Goal: Task Accomplishment & Management: Manage account settings

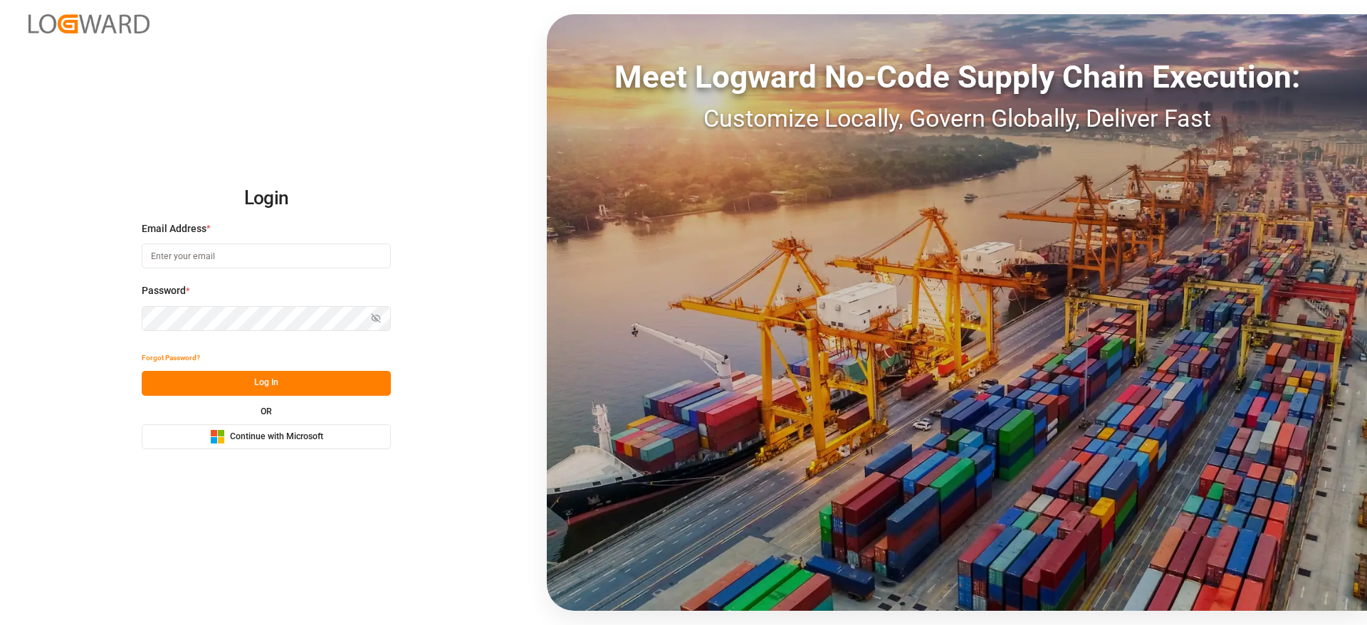
click at [363, 442] on button "Microsoft Logo Continue with Microsoft" at bounding box center [266, 436] width 249 height 25
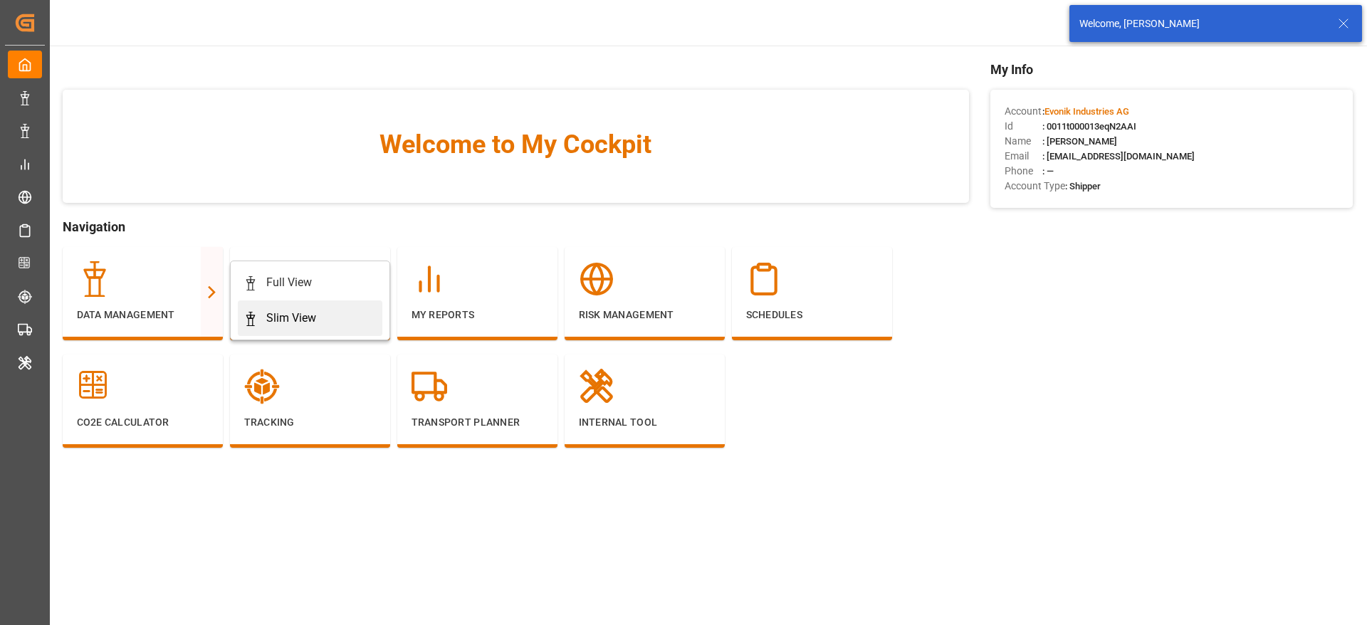
click at [261, 319] on div "Slim View" at bounding box center [310, 318] width 133 height 17
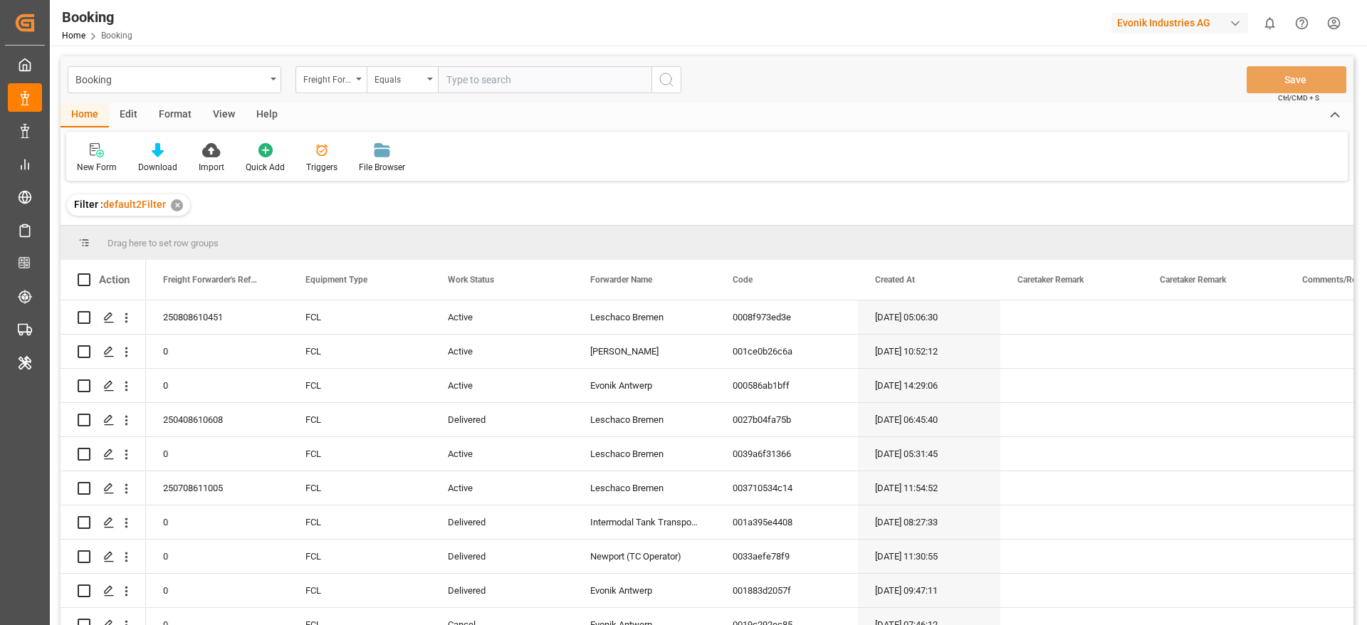
click at [180, 118] on div "Format" at bounding box center [175, 115] width 54 height 24
click at [103, 172] on div "Filter Rows" at bounding box center [98, 167] width 42 height 13
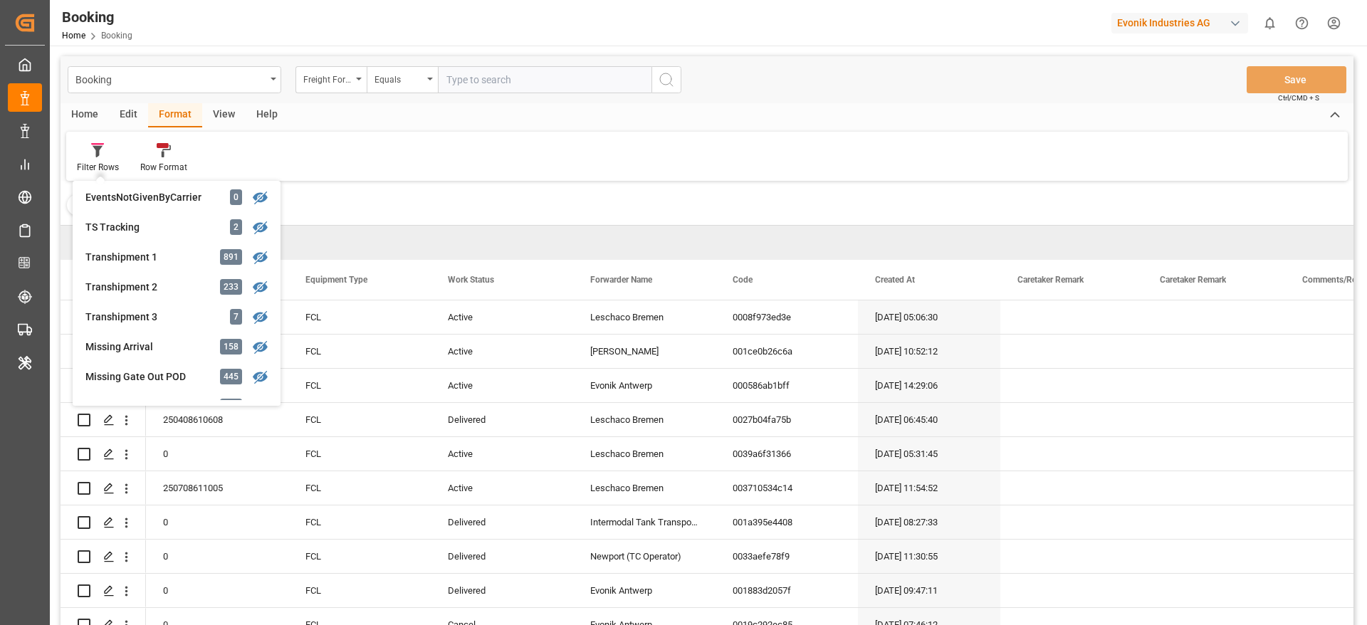
scroll to position [428, 0]
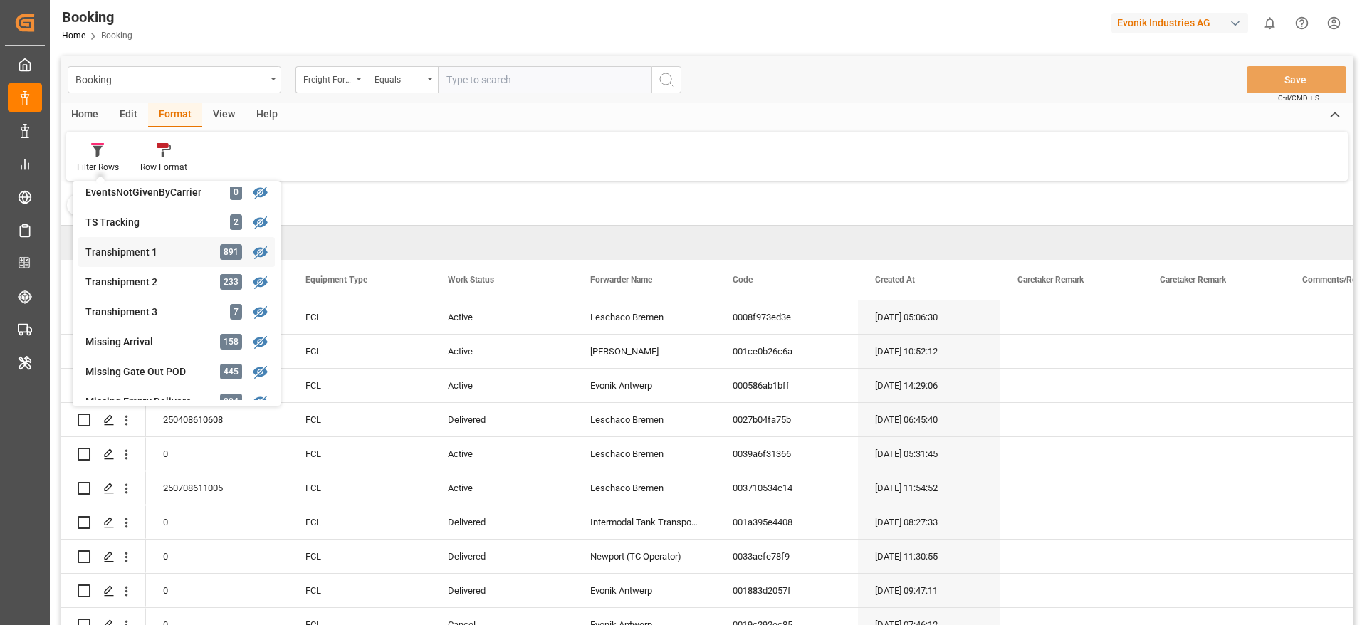
click at [152, 250] on div "Transhipment 1" at bounding box center [147, 252] width 125 height 15
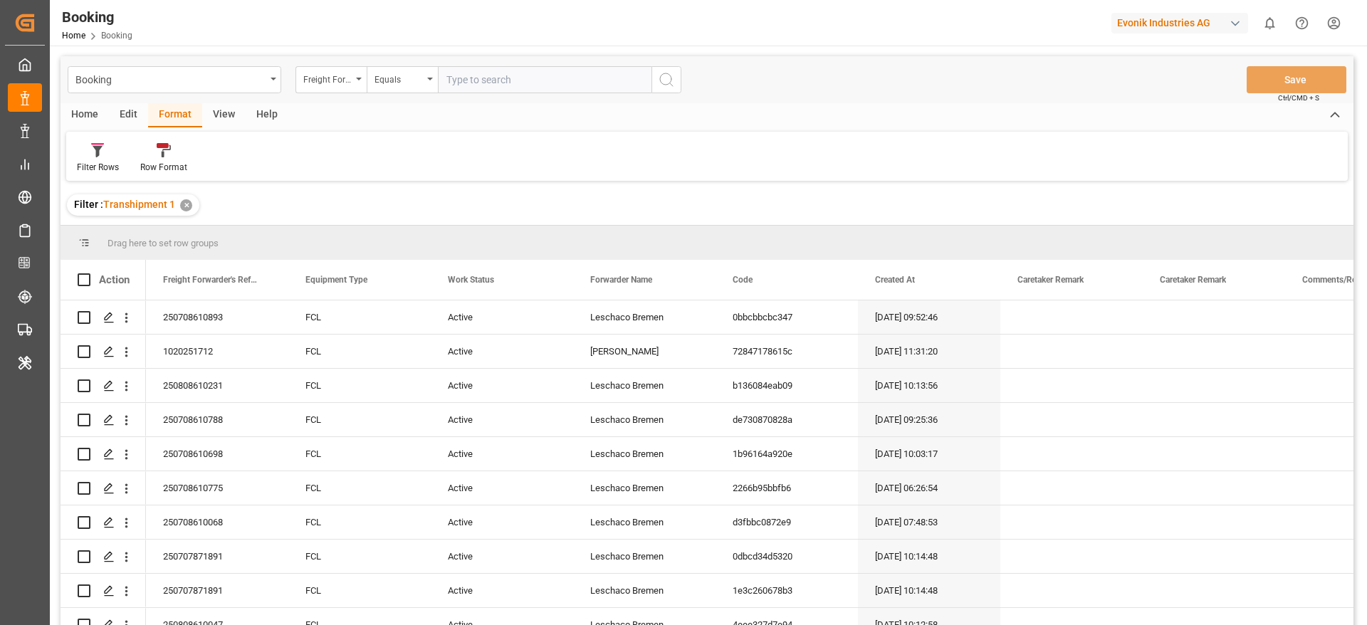
click at [224, 110] on div "View" at bounding box center [223, 115] width 43 height 24
click at [102, 155] on div at bounding box center [91, 149] width 28 height 15
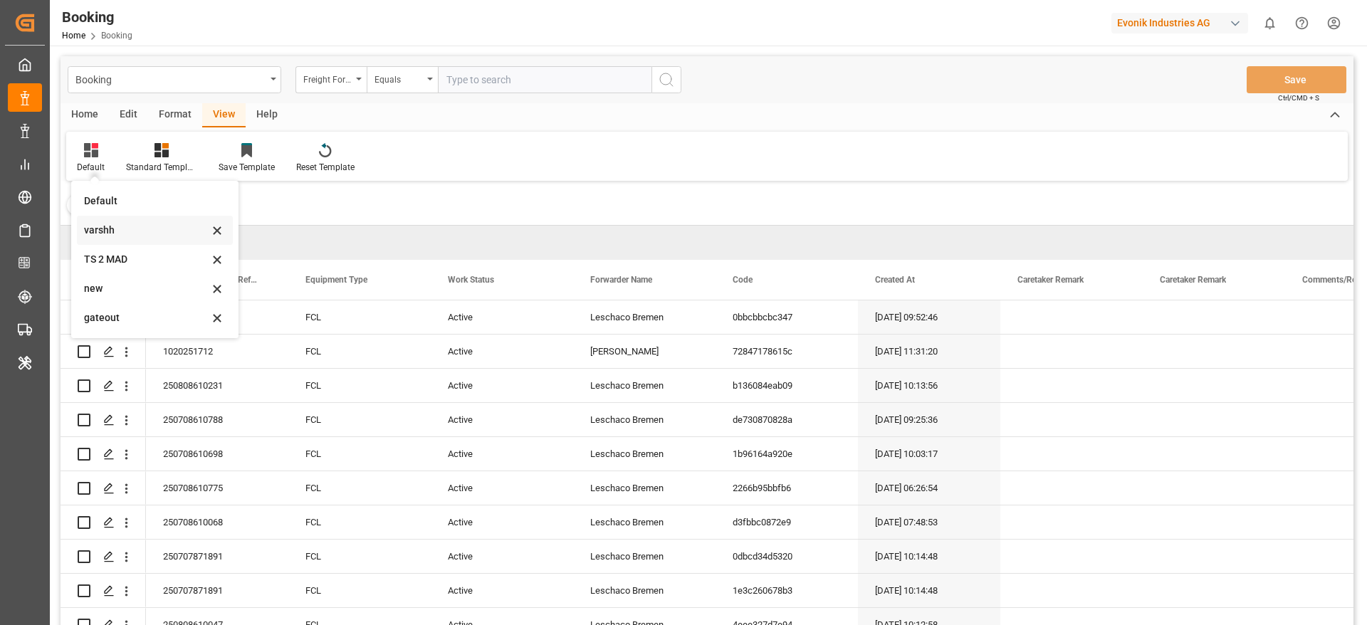
click at [135, 231] on div "varshh" at bounding box center [146, 230] width 125 height 15
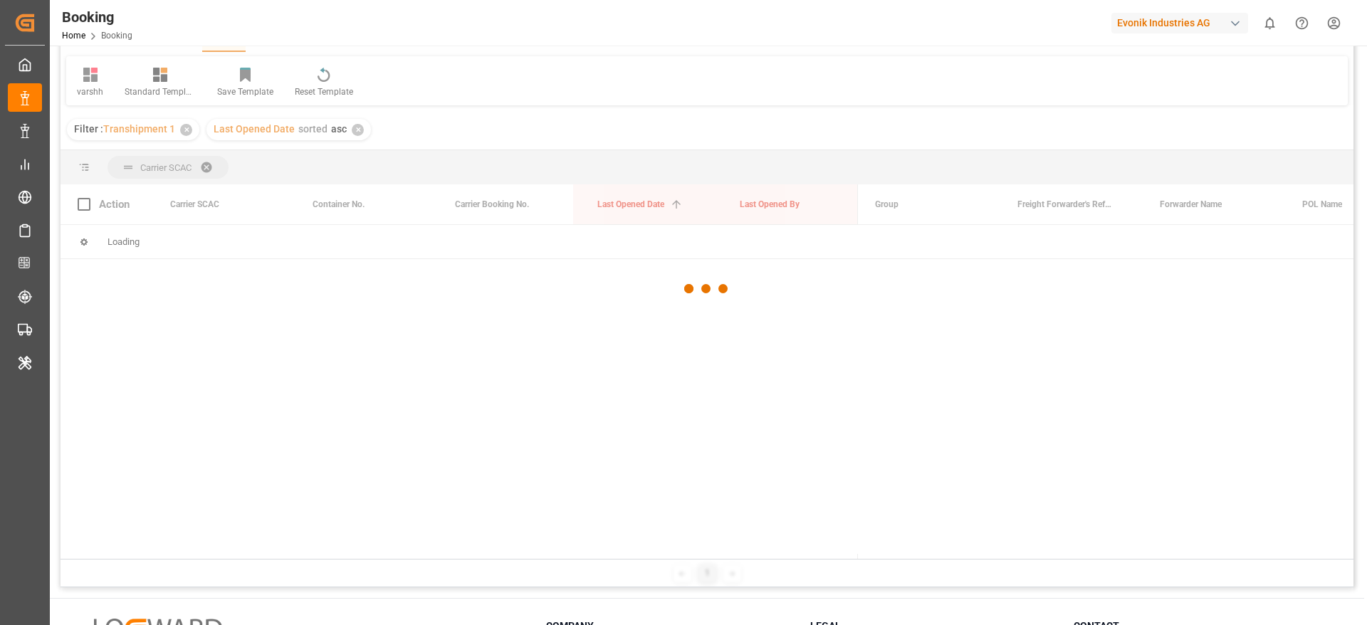
scroll to position [107, 0]
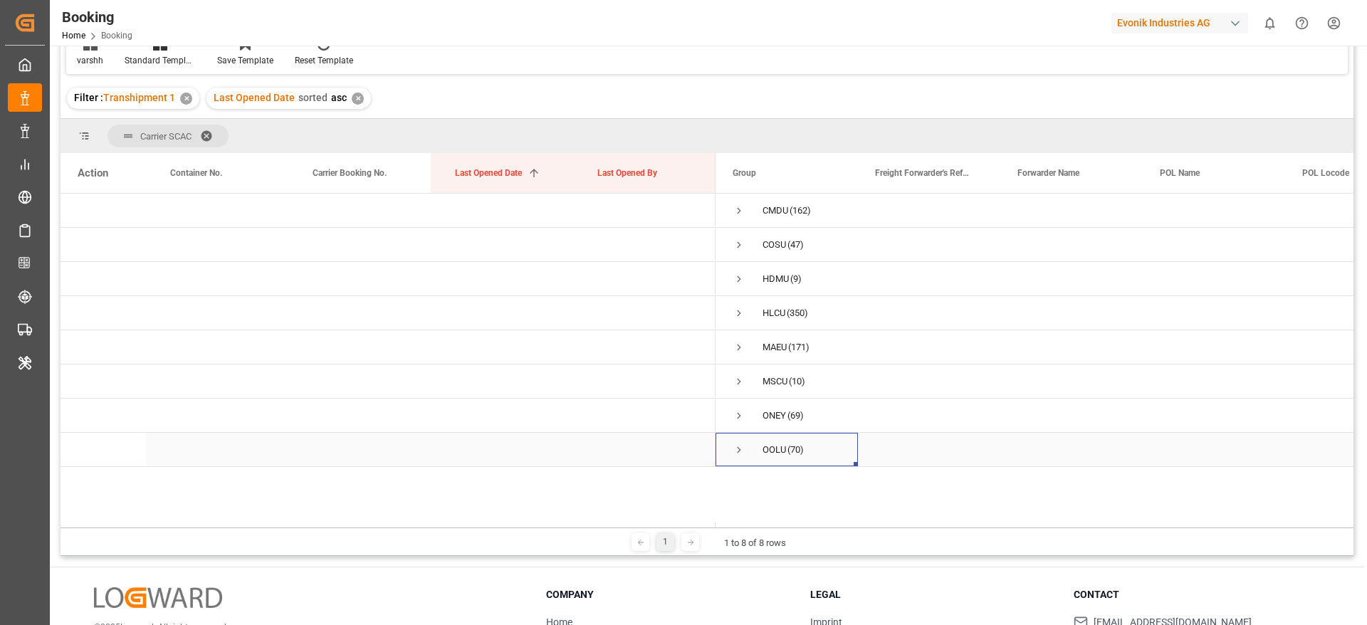
click at [739, 451] on span "Press SPACE to select this row." at bounding box center [739, 450] width 13 height 13
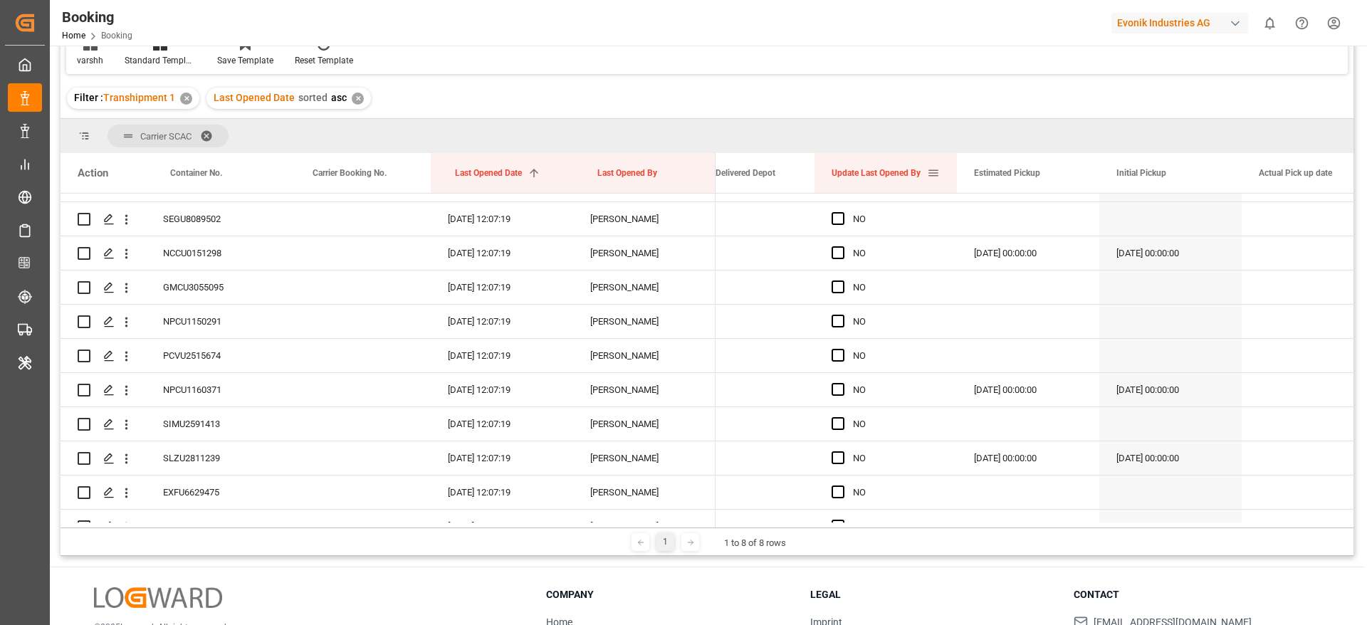
scroll to position [0, 0]
click at [934, 167] on span at bounding box center [931, 173] width 13 height 13
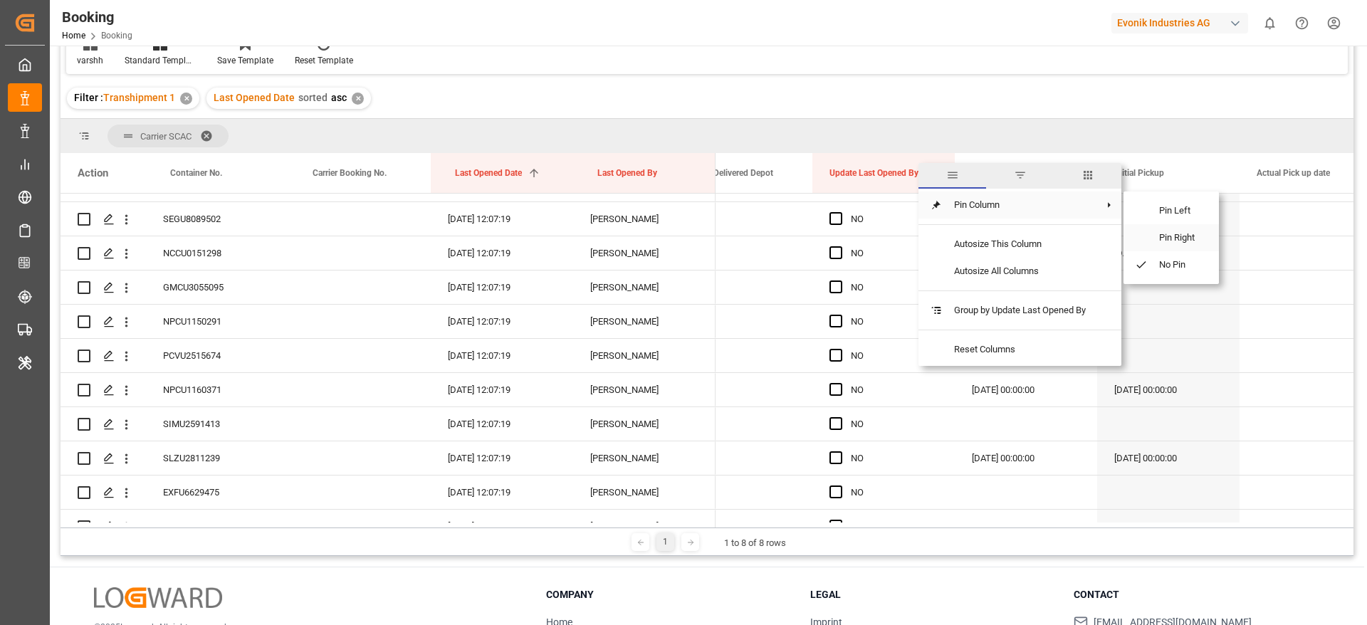
click at [1169, 231] on span "Pin Right" at bounding box center [1178, 237] width 60 height 27
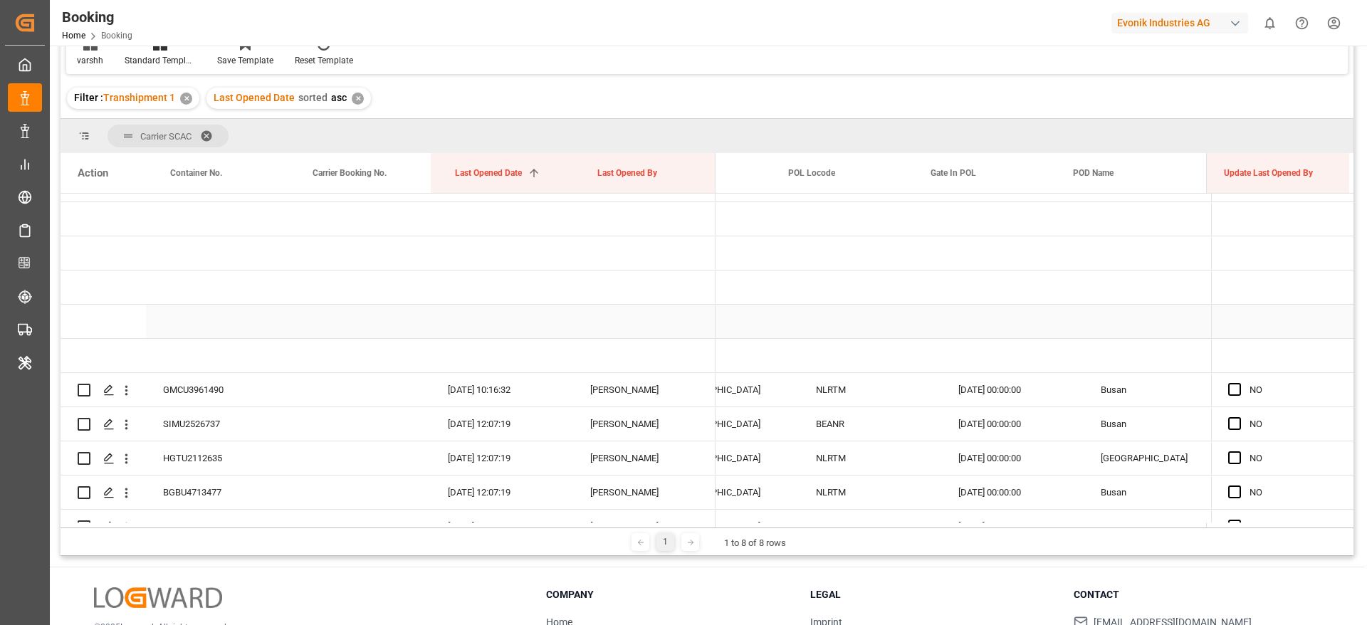
scroll to position [0, 526]
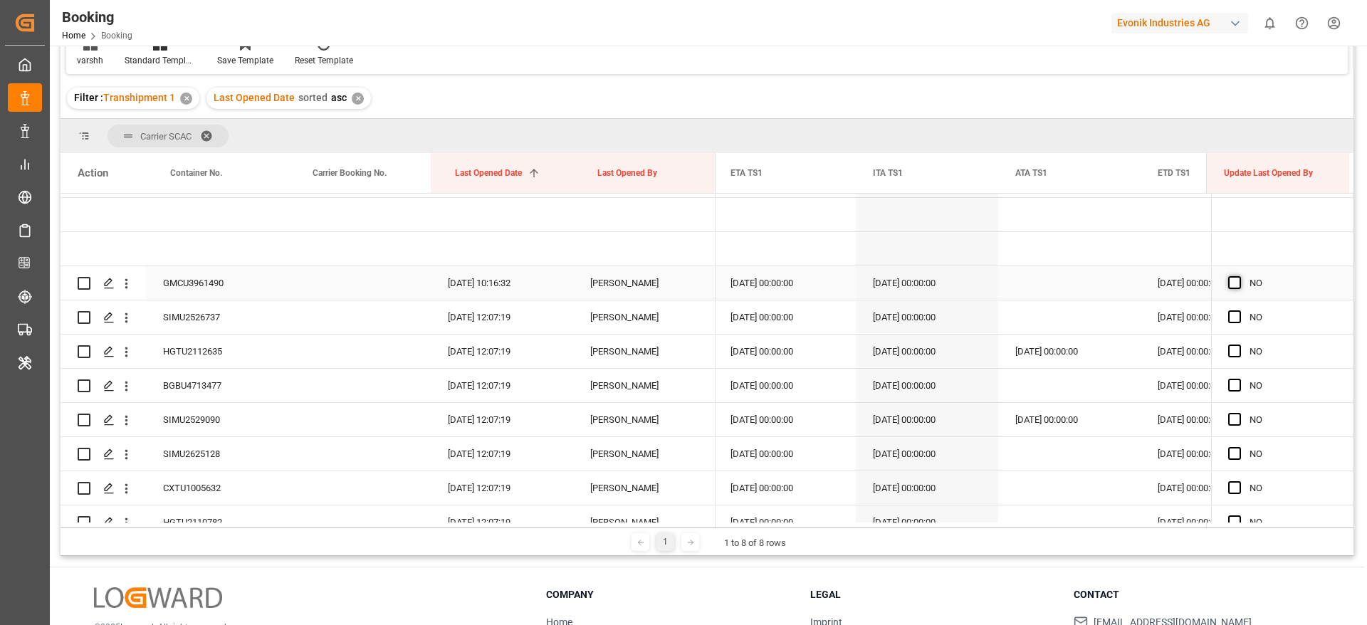
click at [1229, 281] on span "Press SPACE to select this row." at bounding box center [1235, 282] width 13 height 13
click at [1239, 276] on input "Press SPACE to select this row." at bounding box center [1239, 276] width 0 height 0
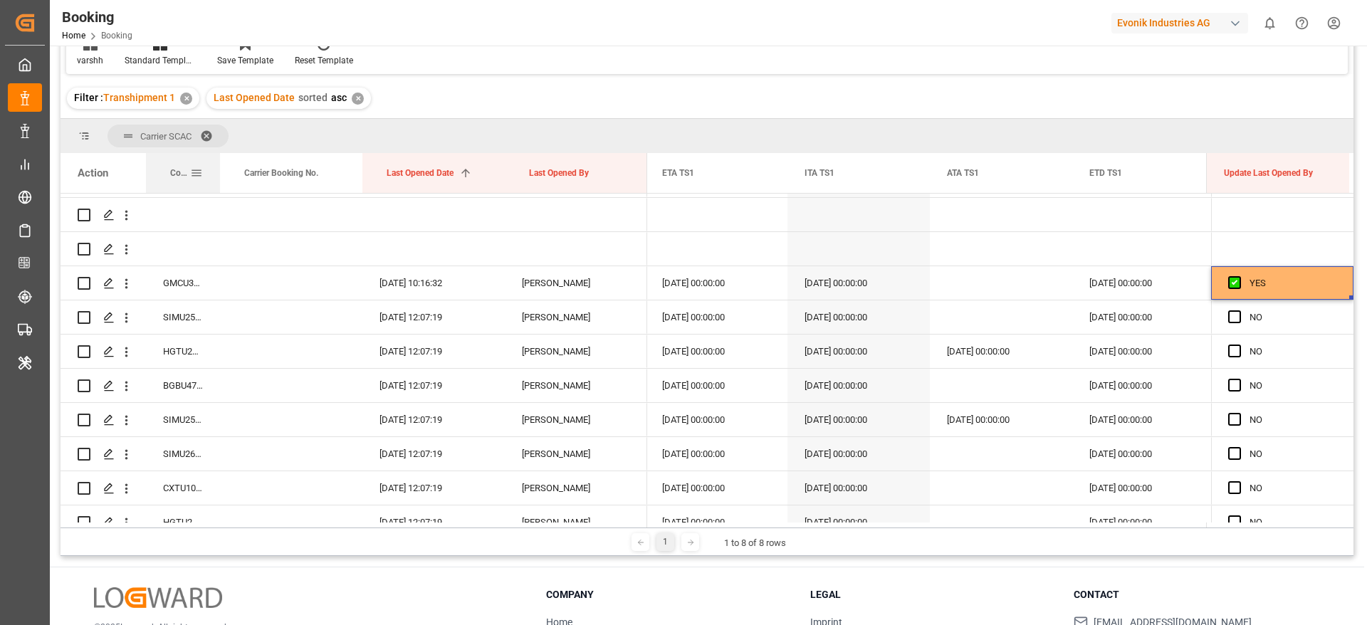
drag, startPoint x: 288, startPoint y: 167, endPoint x: 219, endPoint y: 172, distance: 69.3
click at [219, 172] on div at bounding box center [220, 173] width 6 height 40
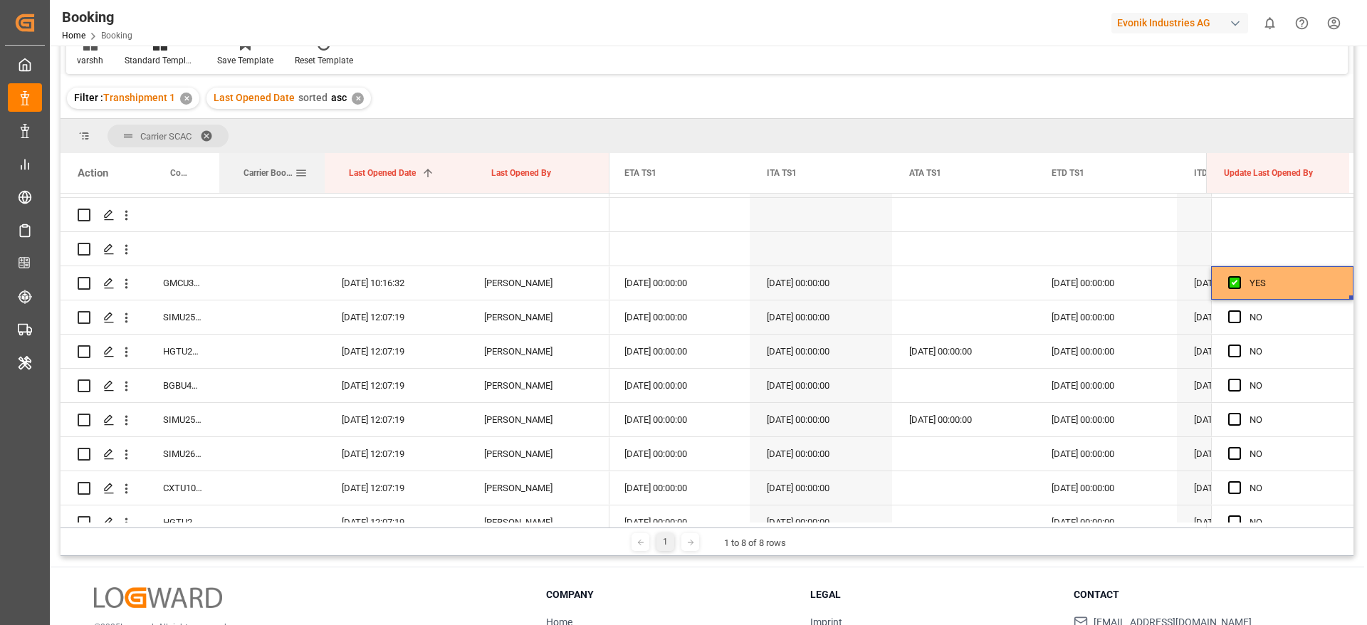
drag, startPoint x: 359, startPoint y: 165, endPoint x: 300, endPoint y: 170, distance: 59.3
click at [322, 170] on div at bounding box center [325, 173] width 6 height 40
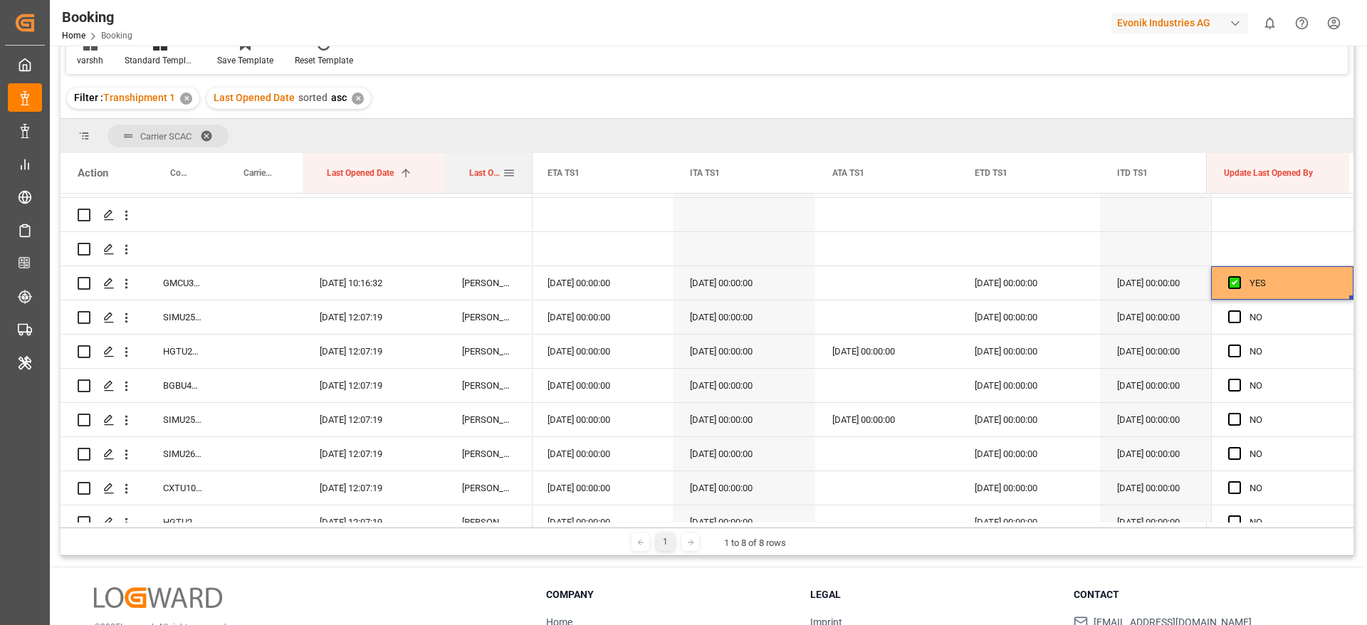
drag, startPoint x: 586, startPoint y: 173, endPoint x: 518, endPoint y: 180, distance: 68.7
click at [530, 180] on div at bounding box center [533, 173] width 6 height 40
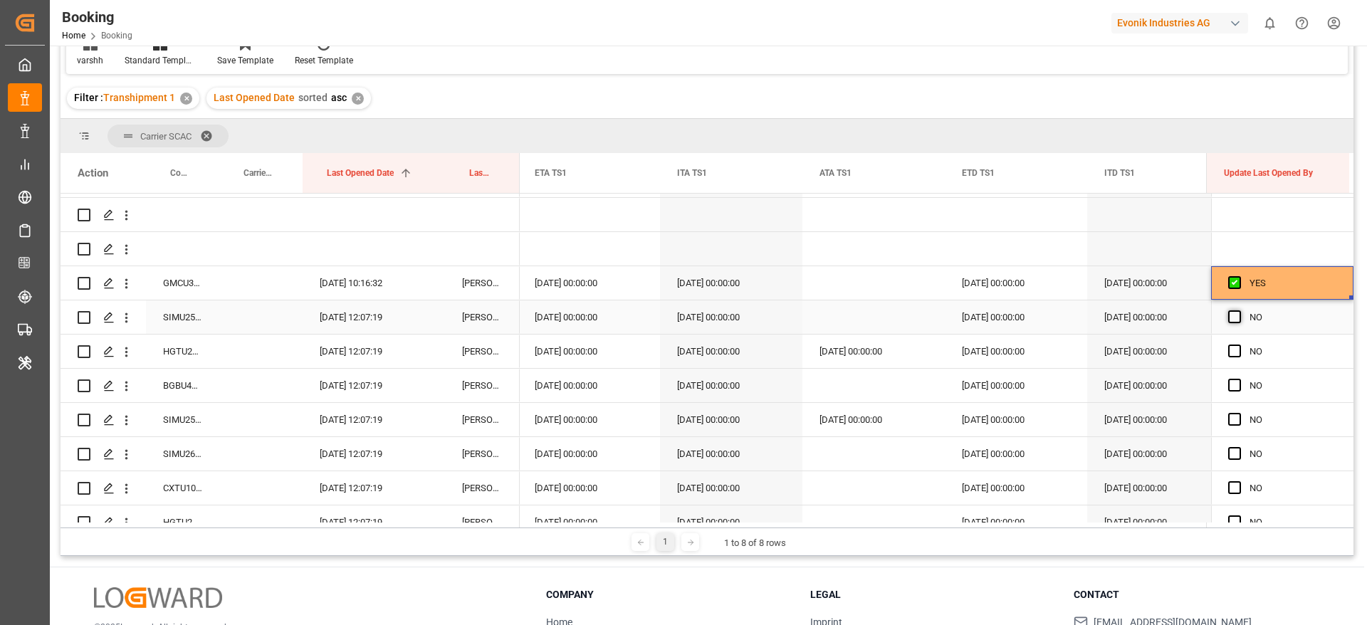
click at [1231, 318] on span "Press SPACE to select this row." at bounding box center [1235, 317] width 13 height 13
click at [1239, 311] on input "Press SPACE to select this row." at bounding box center [1239, 311] width 0 height 0
click at [1231, 346] on span "Press SPACE to select this row." at bounding box center [1235, 351] width 13 height 13
click at [1239, 345] on input "Press SPACE to select this row." at bounding box center [1239, 345] width 0 height 0
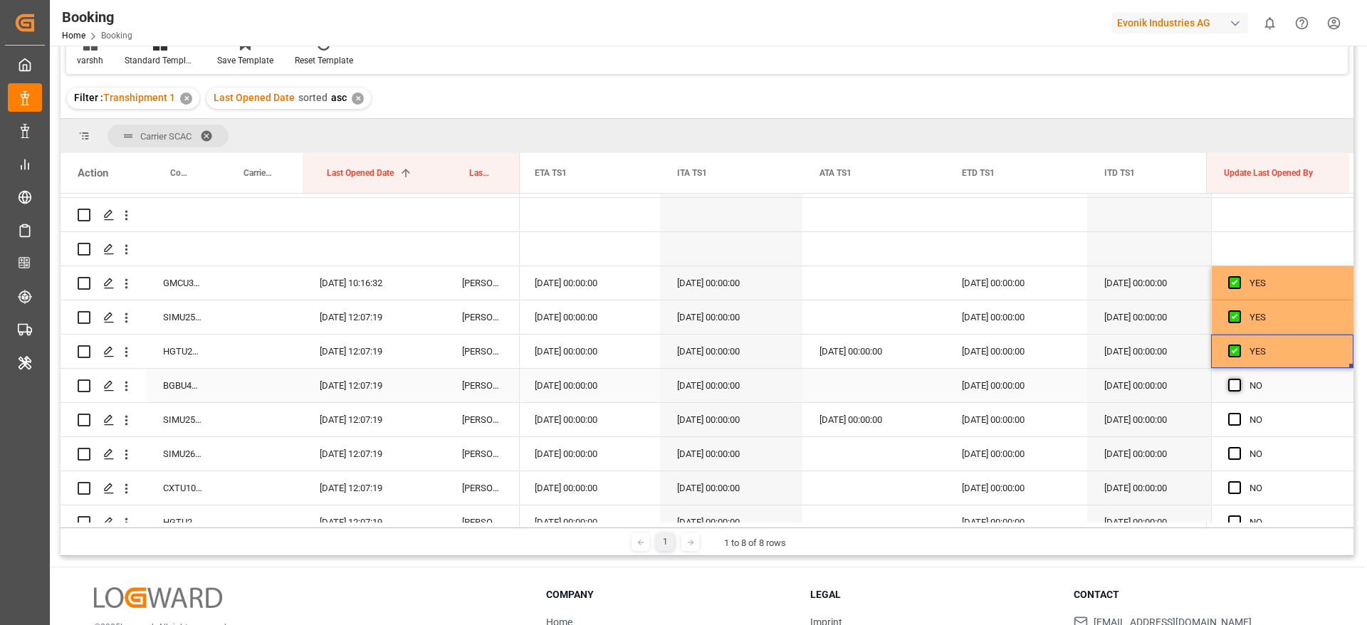
click at [1231, 382] on span "Press SPACE to select this row." at bounding box center [1235, 385] width 13 height 13
click at [1239, 379] on input "Press SPACE to select this row." at bounding box center [1239, 379] width 0 height 0
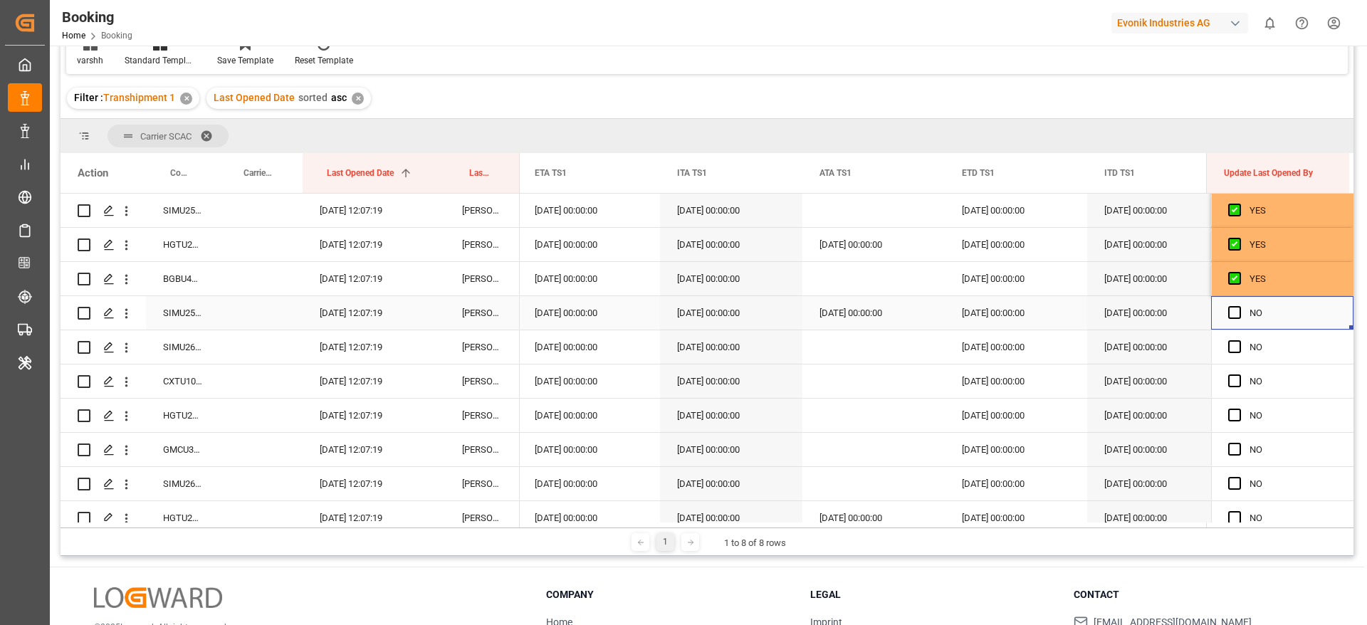
click at [1237, 313] on div "Press SPACE to select this row." at bounding box center [1239, 313] width 21 height 33
click at [1236, 316] on span "Press SPACE to select this row." at bounding box center [1235, 312] width 13 height 13
click at [1239, 306] on input "Press SPACE to select this row." at bounding box center [1239, 306] width 0 height 0
click at [1231, 352] on span "Press SPACE to select this row." at bounding box center [1235, 346] width 13 height 13
click at [1239, 340] on input "Press SPACE to select this row." at bounding box center [1239, 340] width 0 height 0
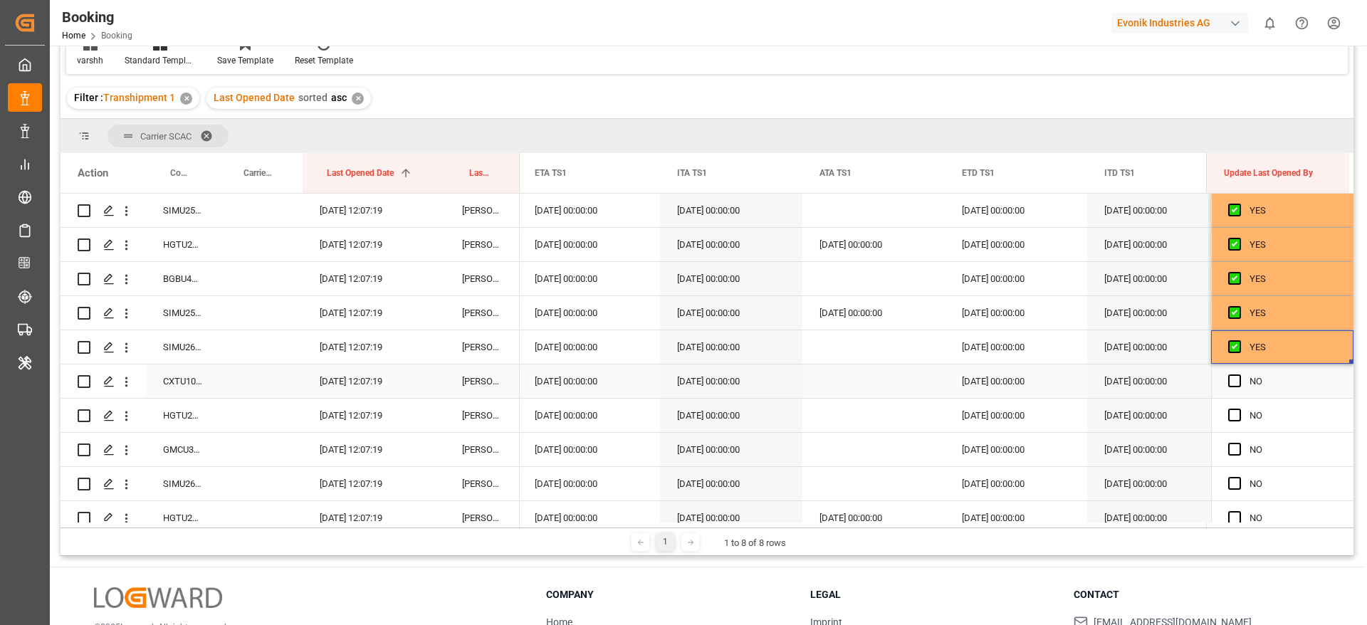
click at [1229, 388] on div "Press SPACE to select this row." at bounding box center [1239, 381] width 21 height 33
click at [1237, 379] on div "Press SPACE to select this row." at bounding box center [1239, 381] width 21 height 33
click at [1229, 386] on span "Press SPACE to select this row." at bounding box center [1235, 381] width 13 height 13
click at [1239, 375] on input "Press SPACE to select this row." at bounding box center [1239, 375] width 0 height 0
click at [1231, 417] on span "Press SPACE to select this row." at bounding box center [1235, 415] width 13 height 13
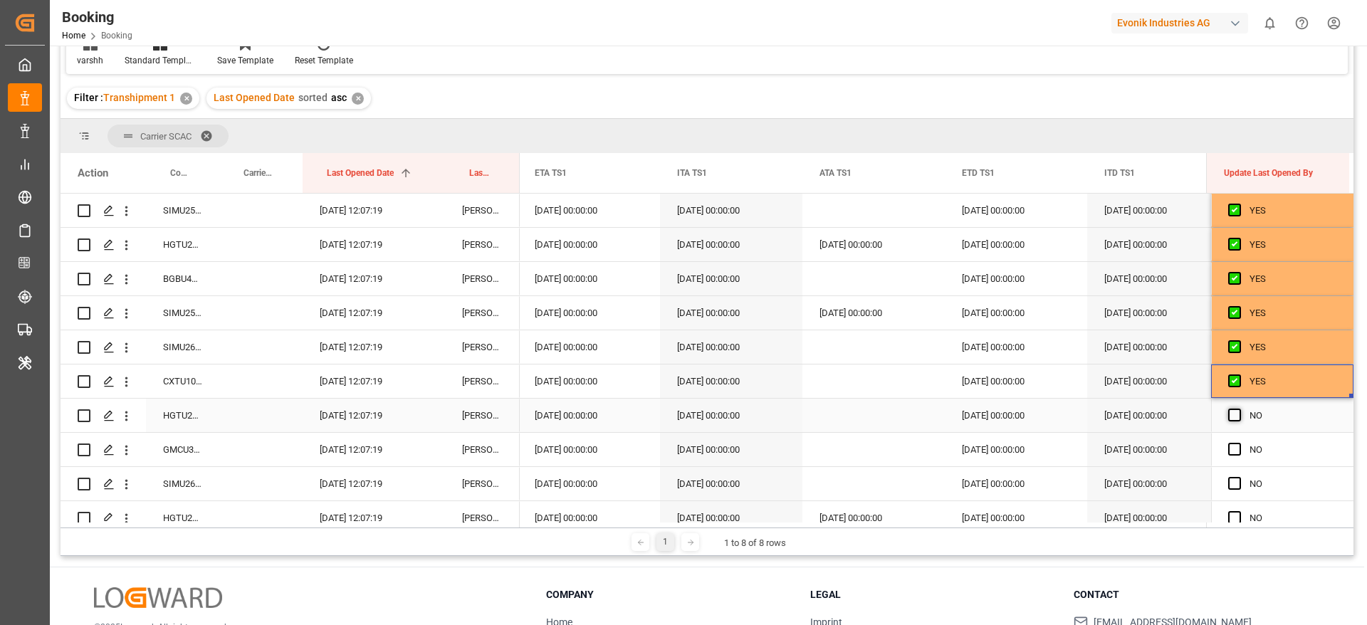
click at [1239, 409] on input "Press SPACE to select this row." at bounding box center [1239, 409] width 0 height 0
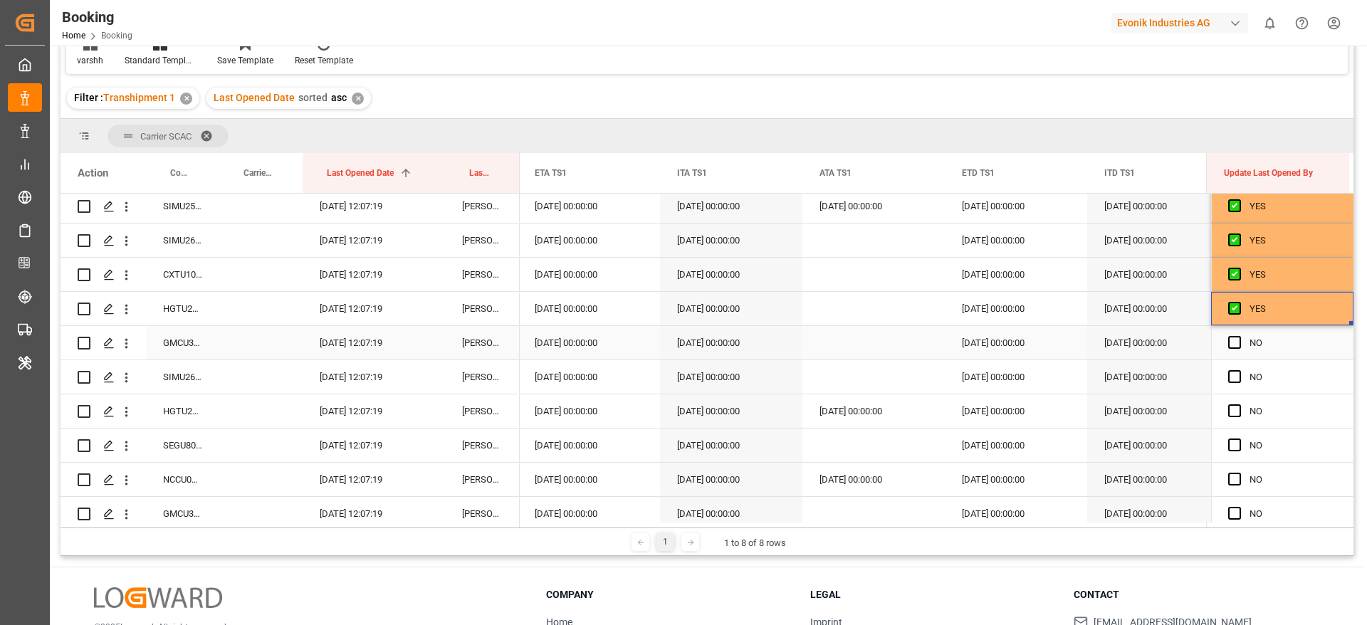
click at [1229, 349] on div "Press SPACE to select this row." at bounding box center [1239, 343] width 21 height 33
click at [1232, 342] on span "Press SPACE to select this row." at bounding box center [1235, 342] width 13 height 13
click at [1239, 336] on input "Press SPACE to select this row." at bounding box center [1239, 336] width 0 height 0
click at [1231, 382] on span "Press SPACE to select this row." at bounding box center [1235, 376] width 13 height 13
click at [1239, 370] on input "Press SPACE to select this row." at bounding box center [1239, 370] width 0 height 0
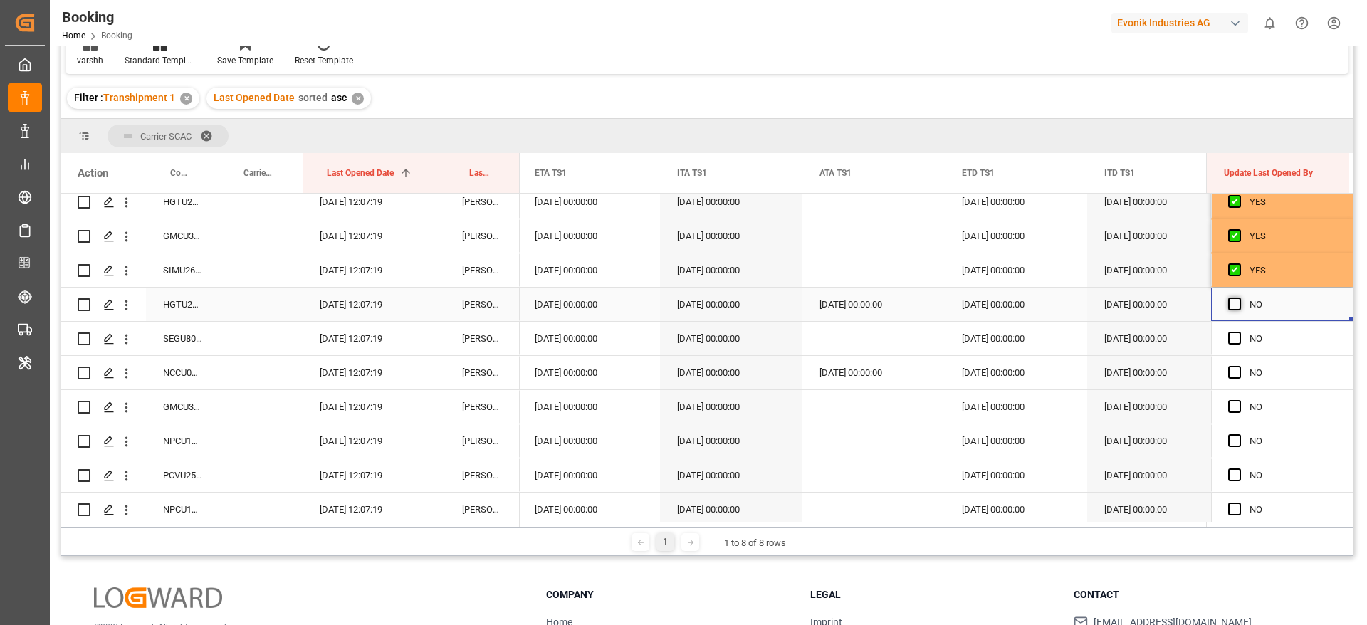
click at [1229, 307] on span "Press SPACE to select this row." at bounding box center [1235, 304] width 13 height 13
click at [1239, 298] on input "Press SPACE to select this row." at bounding box center [1239, 298] width 0 height 0
click at [1231, 337] on span "Press SPACE to select this row." at bounding box center [1235, 338] width 13 height 13
click at [1239, 332] on input "Press SPACE to select this row." at bounding box center [1239, 332] width 0 height 0
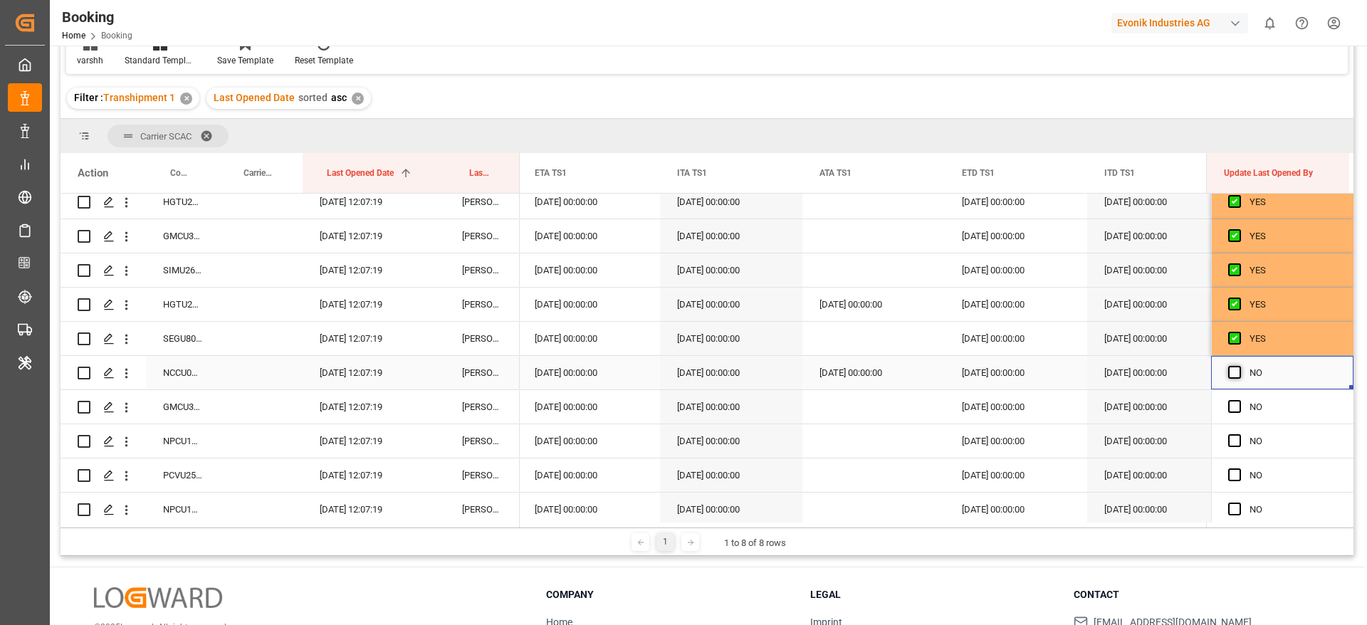
click at [1231, 370] on span "Press SPACE to select this row." at bounding box center [1235, 372] width 13 height 13
click at [1239, 366] on input "Press SPACE to select this row." at bounding box center [1239, 366] width 0 height 0
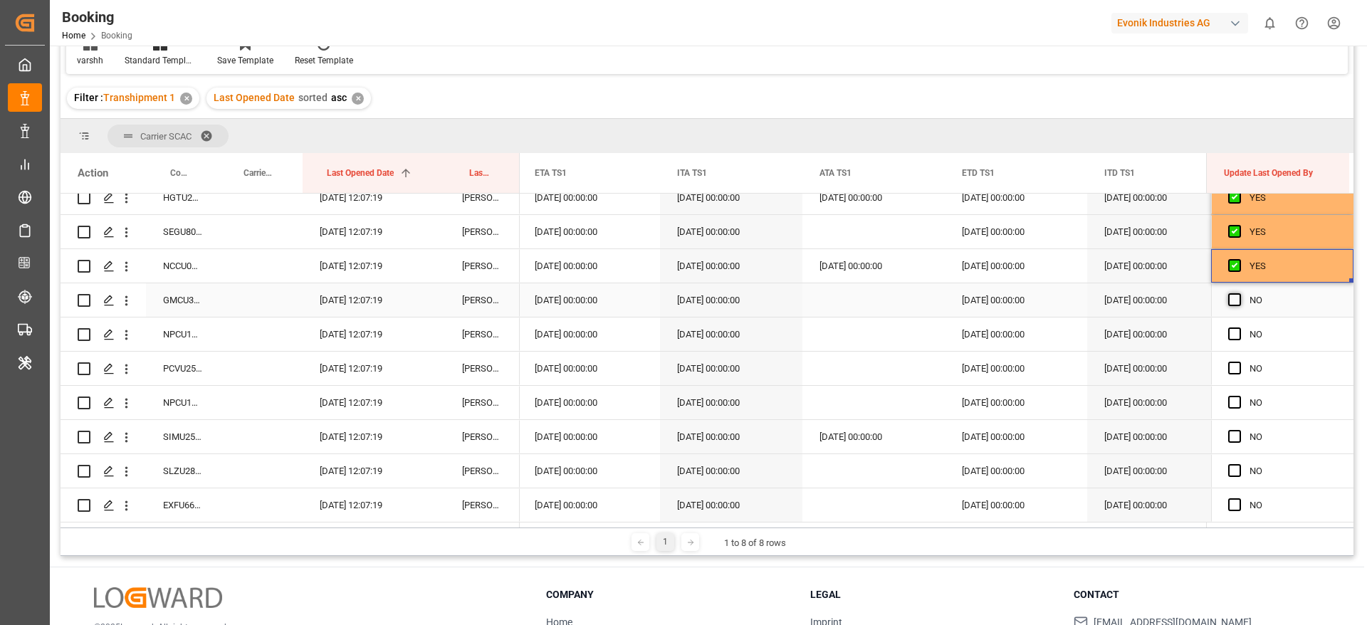
click at [1229, 298] on span "Press SPACE to select this row." at bounding box center [1235, 299] width 13 height 13
click at [1239, 293] on input "Press SPACE to select this row." at bounding box center [1239, 293] width 0 height 0
click at [1230, 333] on span "Press SPACE to select this row." at bounding box center [1235, 334] width 13 height 13
click at [1239, 328] on input "Press SPACE to select this row." at bounding box center [1239, 328] width 0 height 0
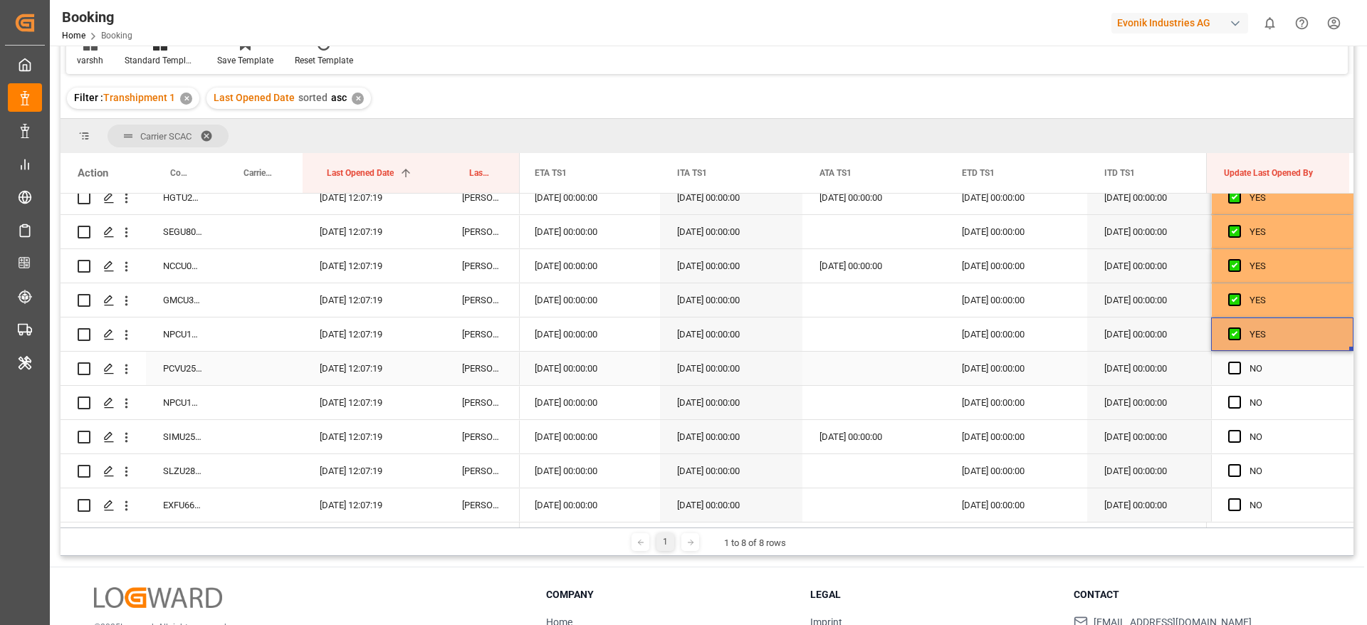
click at [1231, 359] on div "Press SPACE to select this row." at bounding box center [1239, 369] width 21 height 33
click at [1231, 372] on span "Press SPACE to select this row." at bounding box center [1235, 368] width 13 height 13
click at [1239, 362] on input "Press SPACE to select this row." at bounding box center [1239, 362] width 0 height 0
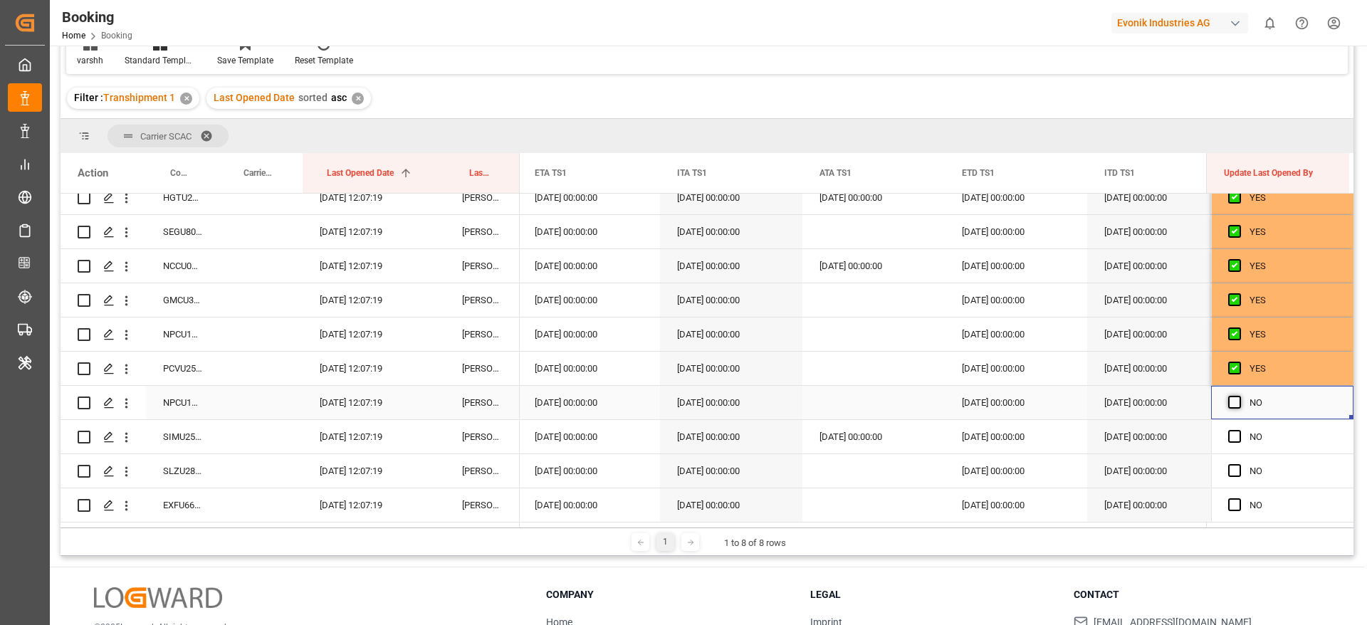
click at [1233, 400] on span "Press SPACE to select this row." at bounding box center [1235, 402] width 13 height 13
click at [1239, 396] on input "Press SPACE to select this row." at bounding box center [1239, 396] width 0 height 0
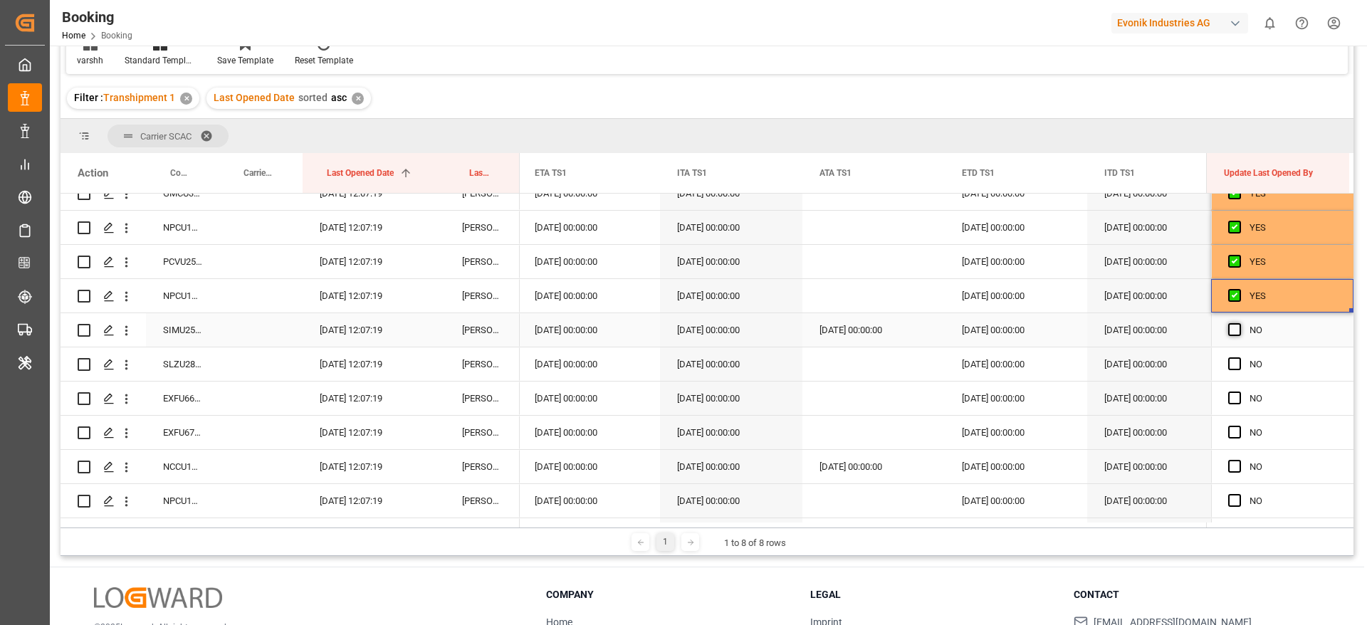
click at [1229, 333] on span "Press SPACE to select this row." at bounding box center [1235, 329] width 13 height 13
click at [1239, 323] on input "Press SPACE to select this row." at bounding box center [1239, 323] width 0 height 0
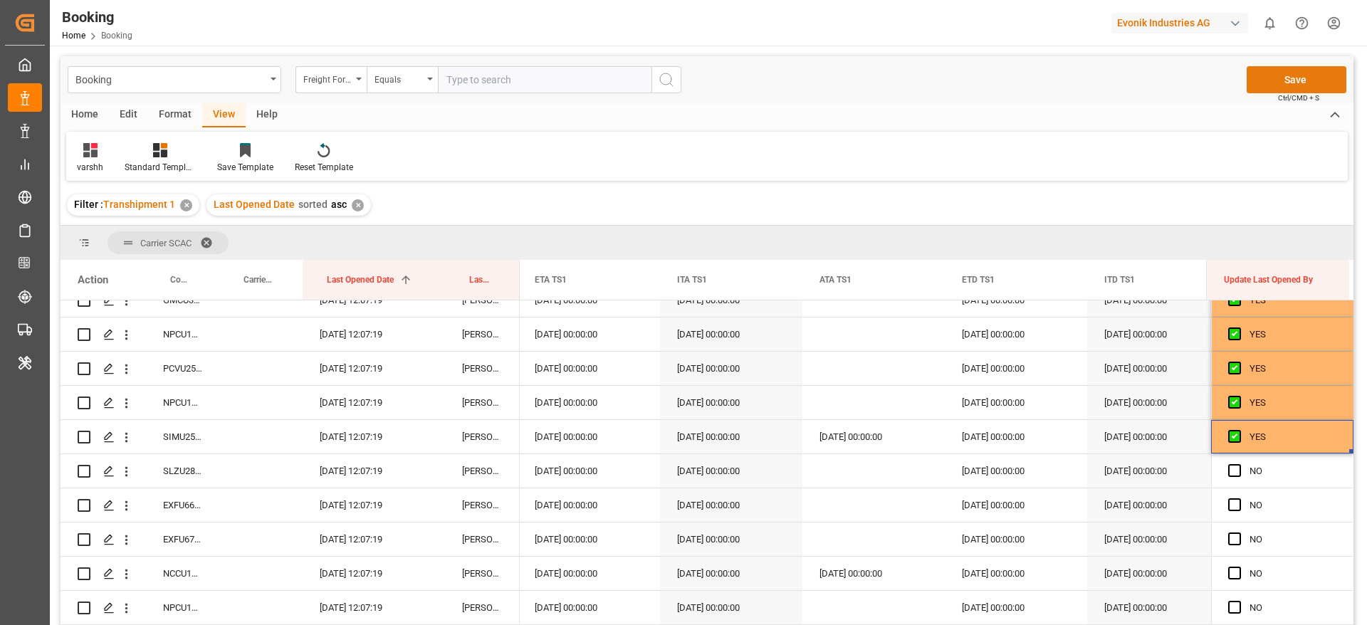
click at [1249, 88] on button "Save" at bounding box center [1297, 79] width 100 height 27
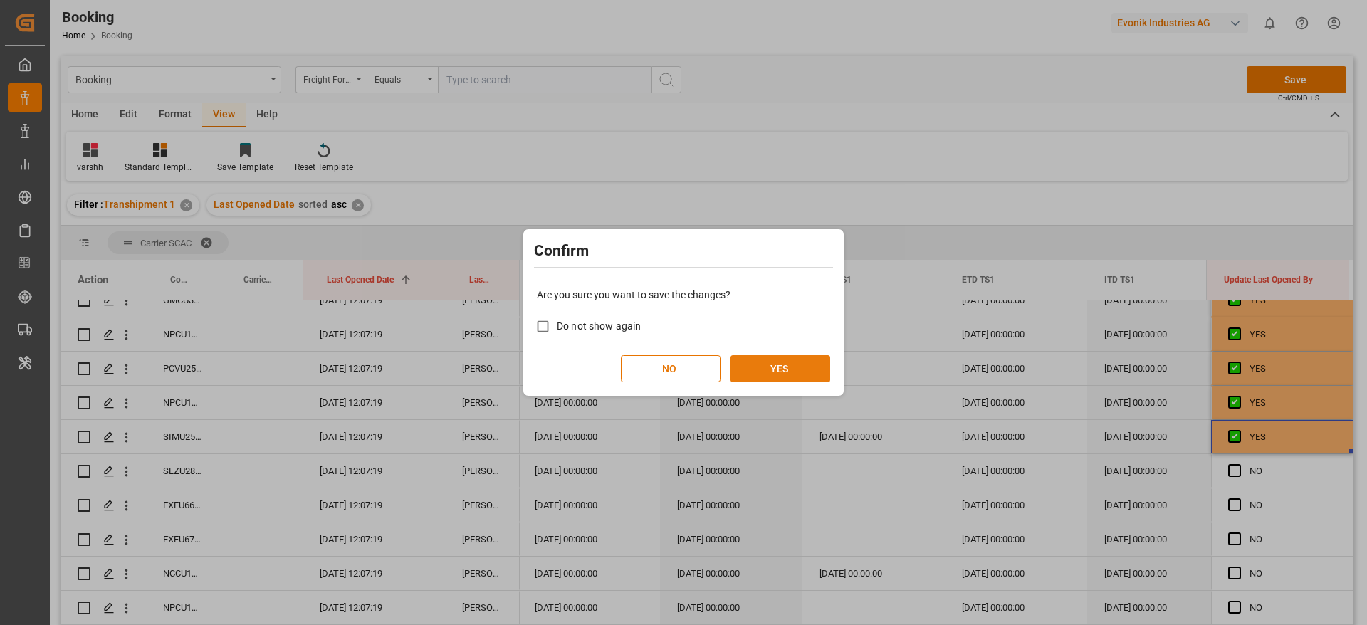
click at [773, 368] on button "YES" at bounding box center [781, 368] width 100 height 27
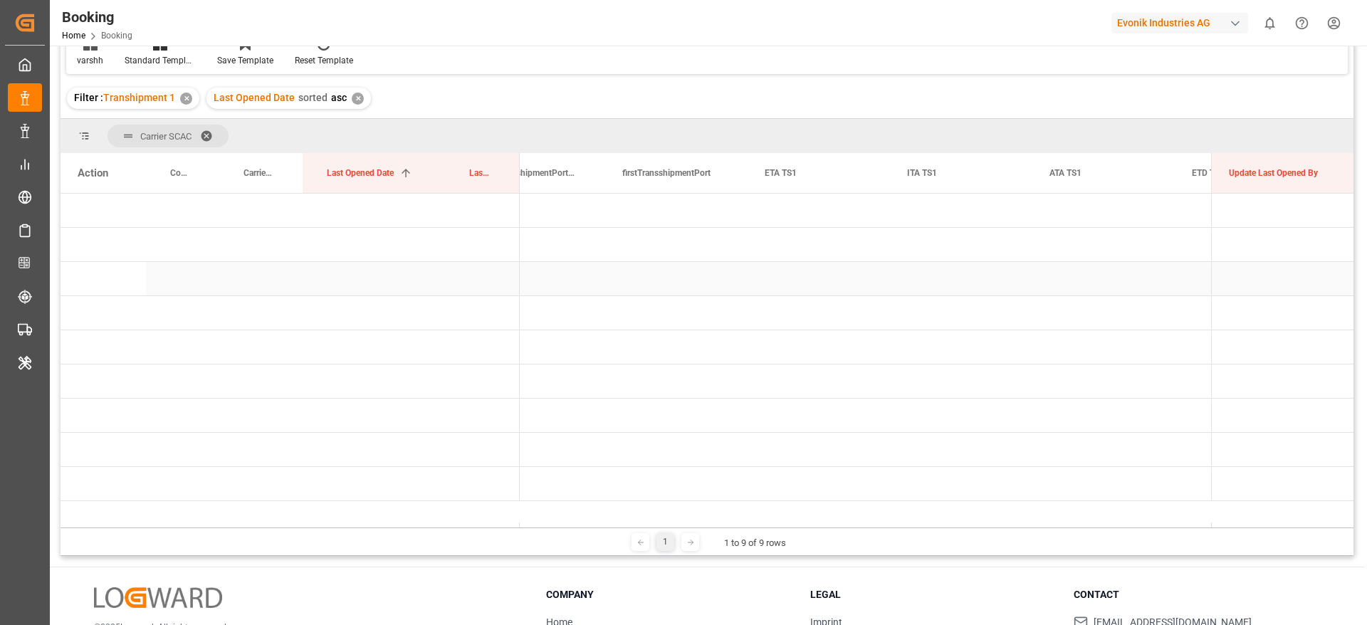
scroll to position [0, 2971]
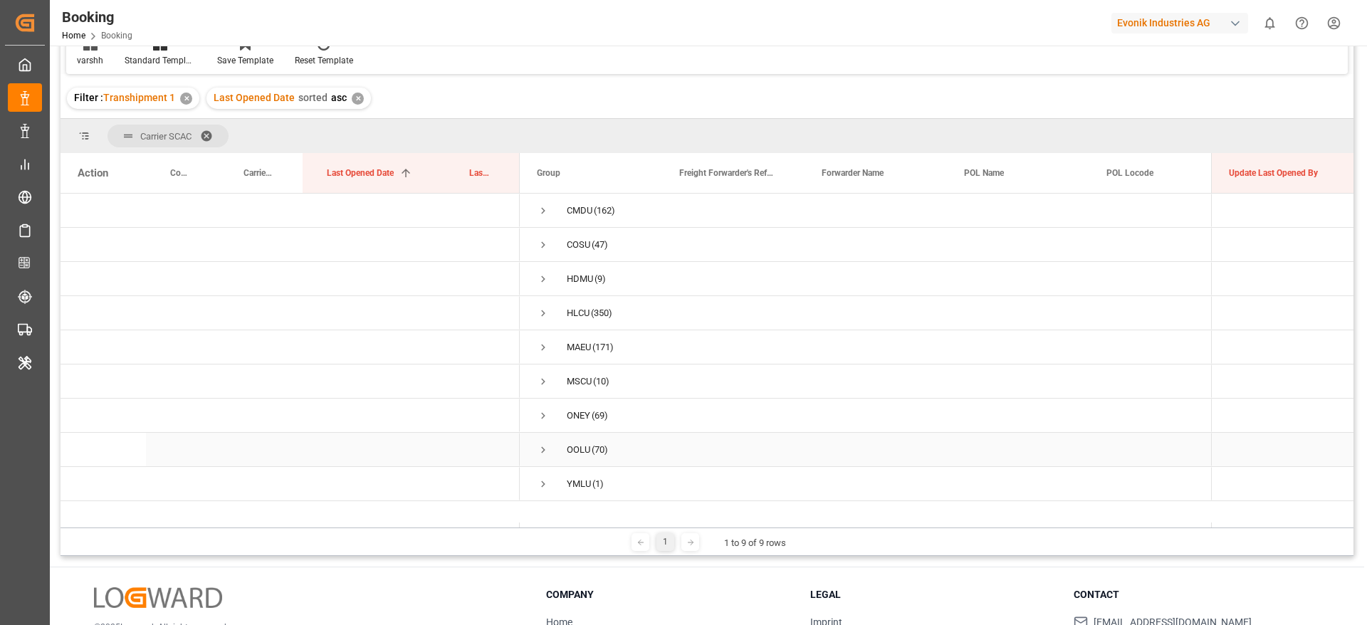
click at [544, 447] on span "Press SPACE to select this row." at bounding box center [543, 450] width 13 height 13
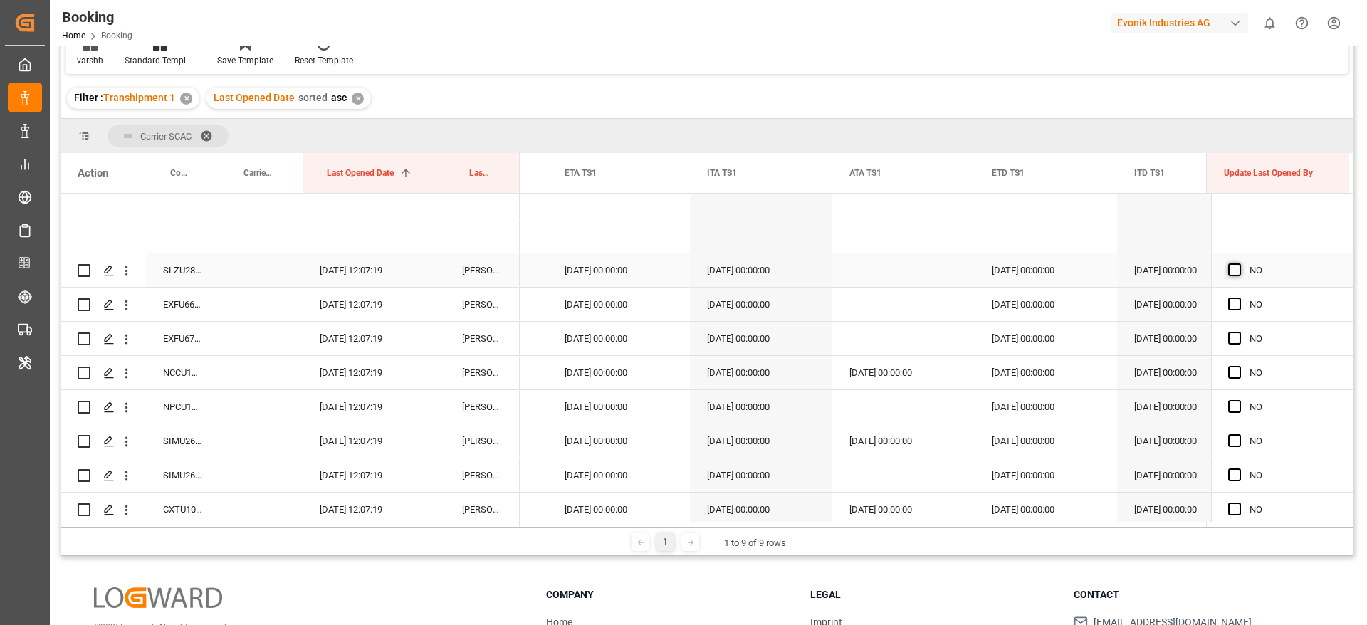
click at [1234, 269] on span "Press SPACE to select this row." at bounding box center [1235, 270] width 13 height 13
click at [1239, 264] on input "Press SPACE to select this row." at bounding box center [1239, 264] width 0 height 0
click at [1236, 303] on div "Press SPACE to select this row." at bounding box center [1239, 304] width 21 height 33
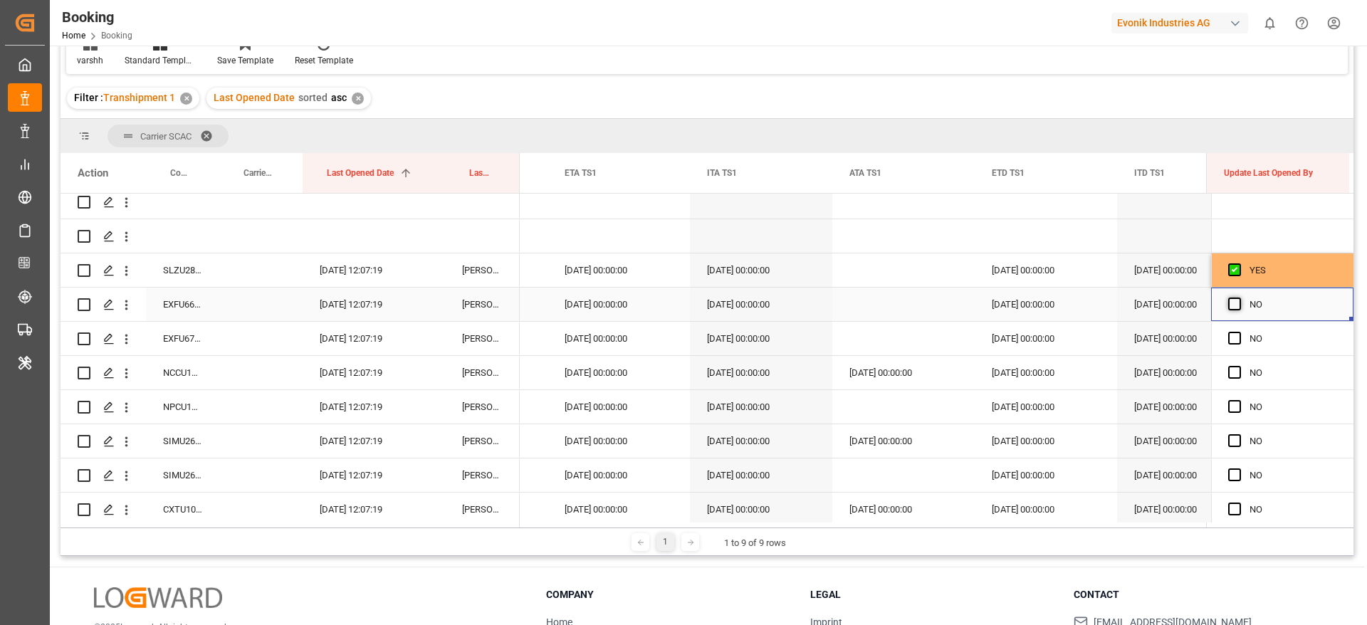
click at [1230, 306] on span "Press SPACE to select this row." at bounding box center [1235, 304] width 13 height 13
click at [1239, 298] on input "Press SPACE to select this row." at bounding box center [1239, 298] width 0 height 0
click at [1231, 334] on span "Press SPACE to select this row." at bounding box center [1235, 338] width 13 height 13
click at [1239, 332] on input "Press SPACE to select this row." at bounding box center [1239, 332] width 0 height 0
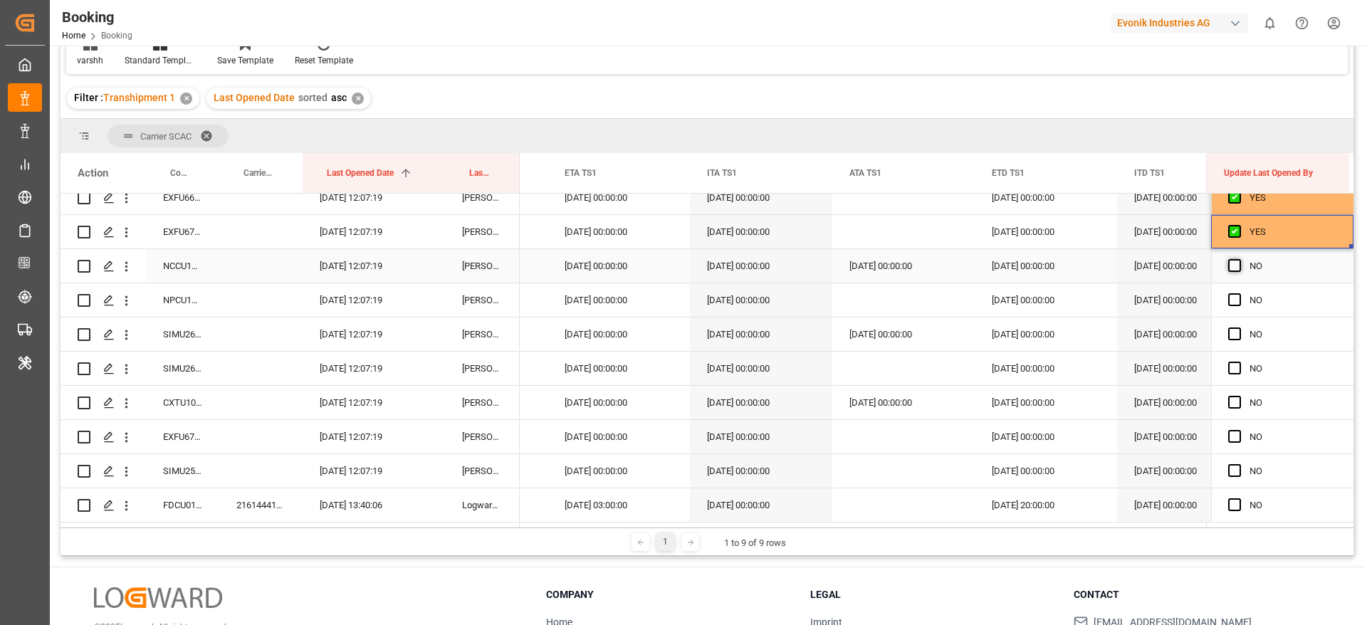
click at [1233, 267] on span "Press SPACE to select this row." at bounding box center [1235, 265] width 13 height 13
click at [1239, 259] on input "Press SPACE to select this row." at bounding box center [1239, 259] width 0 height 0
click at [1232, 296] on span "Press SPACE to select this row." at bounding box center [1235, 299] width 13 height 13
click at [1239, 293] on input "Press SPACE to select this row." at bounding box center [1239, 293] width 0 height 0
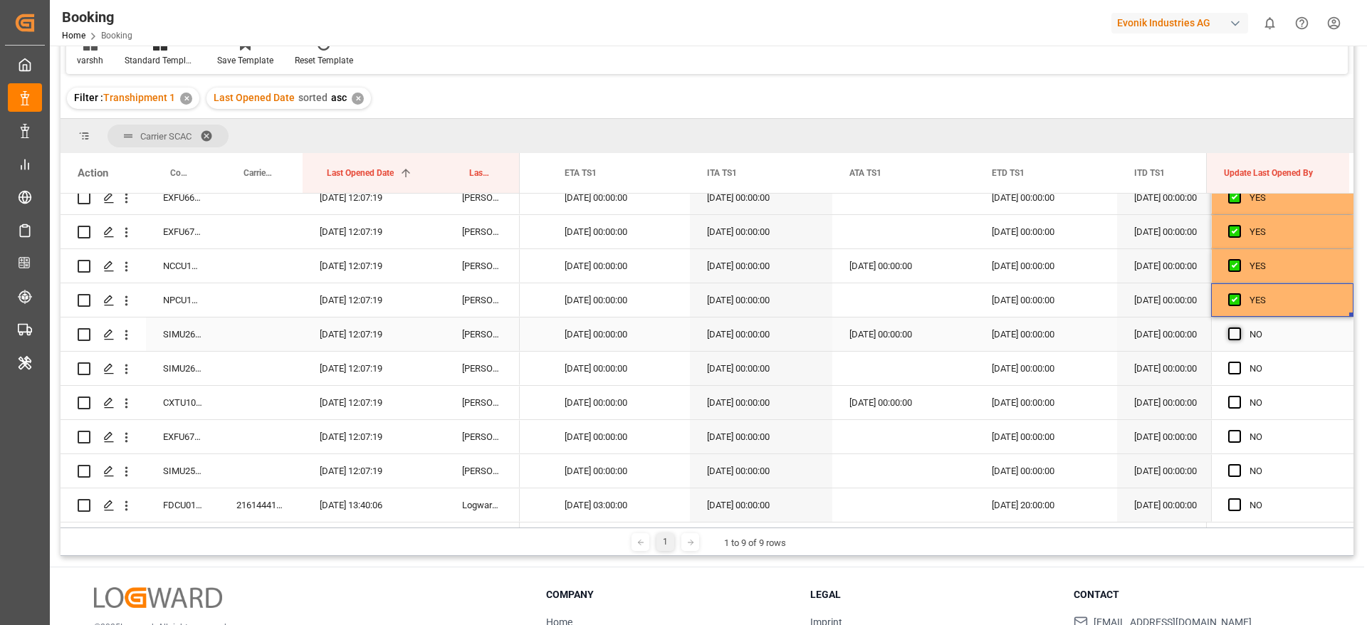
click at [1231, 328] on span "Press SPACE to select this row." at bounding box center [1235, 334] width 13 height 13
click at [1239, 328] on input "Press SPACE to select this row." at bounding box center [1239, 328] width 0 height 0
click at [1230, 372] on span "Press SPACE to select this row." at bounding box center [1235, 368] width 13 height 13
click at [1239, 362] on input "Press SPACE to select this row." at bounding box center [1239, 362] width 0 height 0
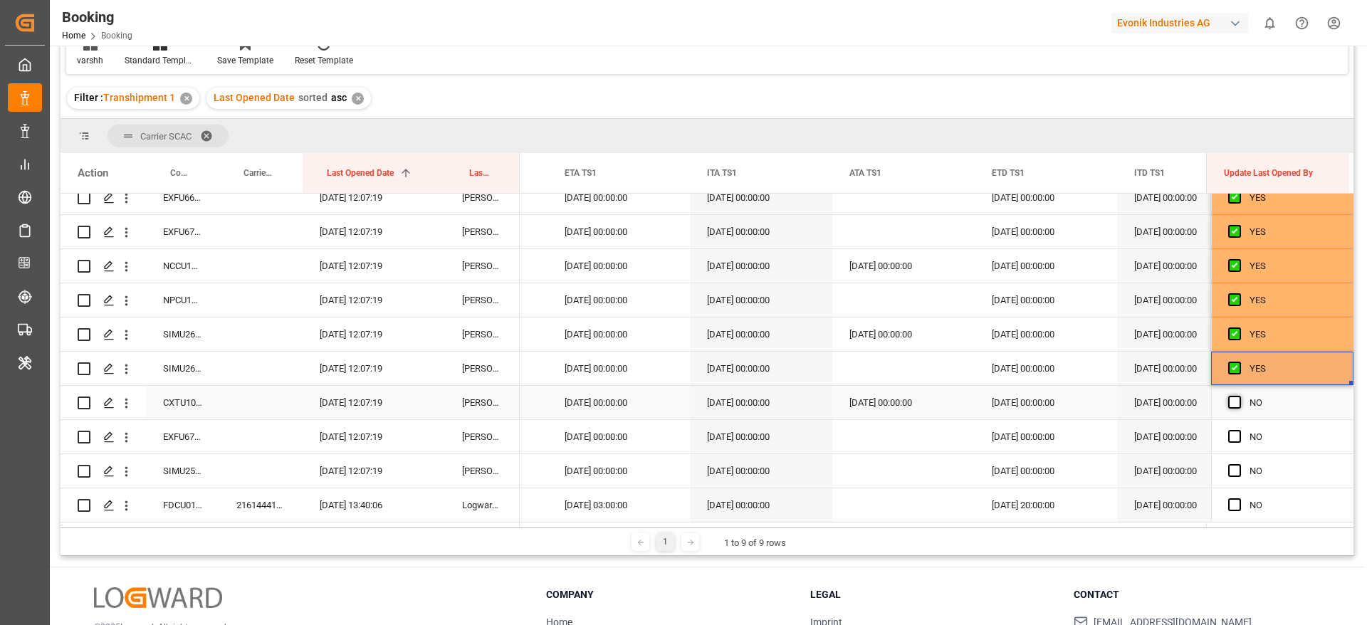
click at [1229, 396] on span "Press SPACE to select this row." at bounding box center [1235, 402] width 13 height 13
click at [1239, 396] on input "Press SPACE to select this row." at bounding box center [1239, 396] width 0 height 0
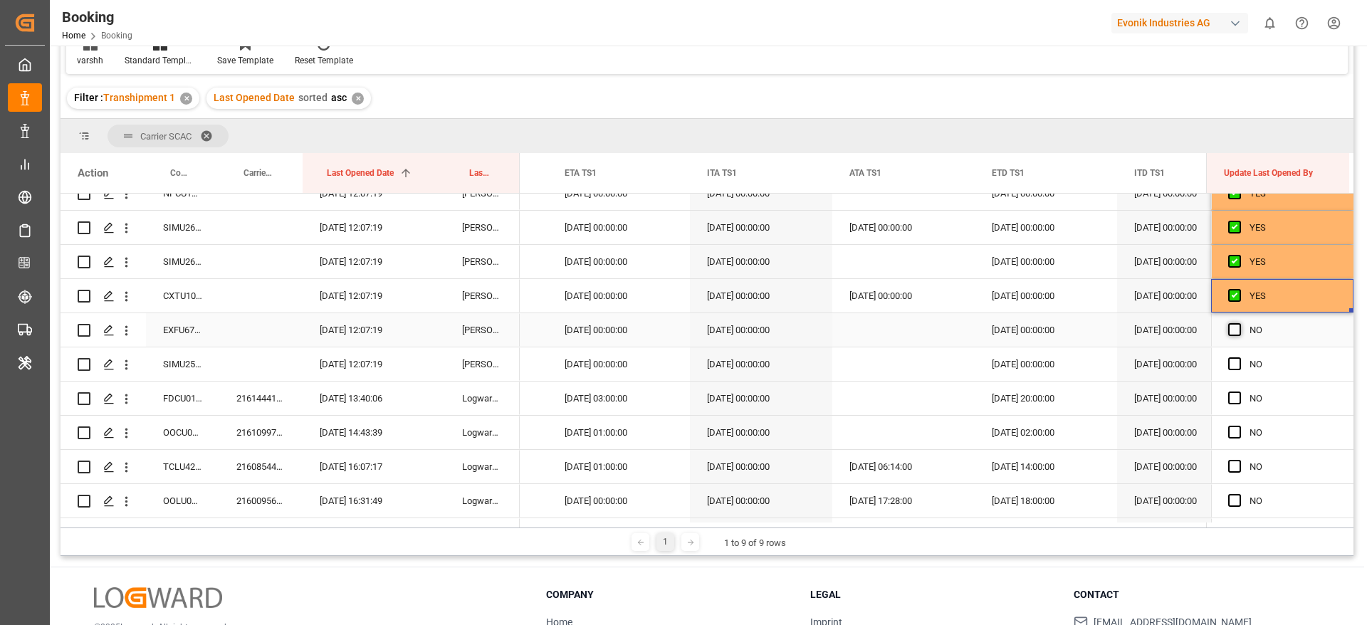
click at [1232, 327] on span "Press SPACE to select this row." at bounding box center [1235, 329] width 13 height 13
click at [1239, 323] on input "Press SPACE to select this row." at bounding box center [1239, 323] width 0 height 0
click at [1229, 362] on span "Press SPACE to select this row." at bounding box center [1235, 364] width 13 height 13
click at [1239, 358] on input "Press SPACE to select this row." at bounding box center [1239, 358] width 0 height 0
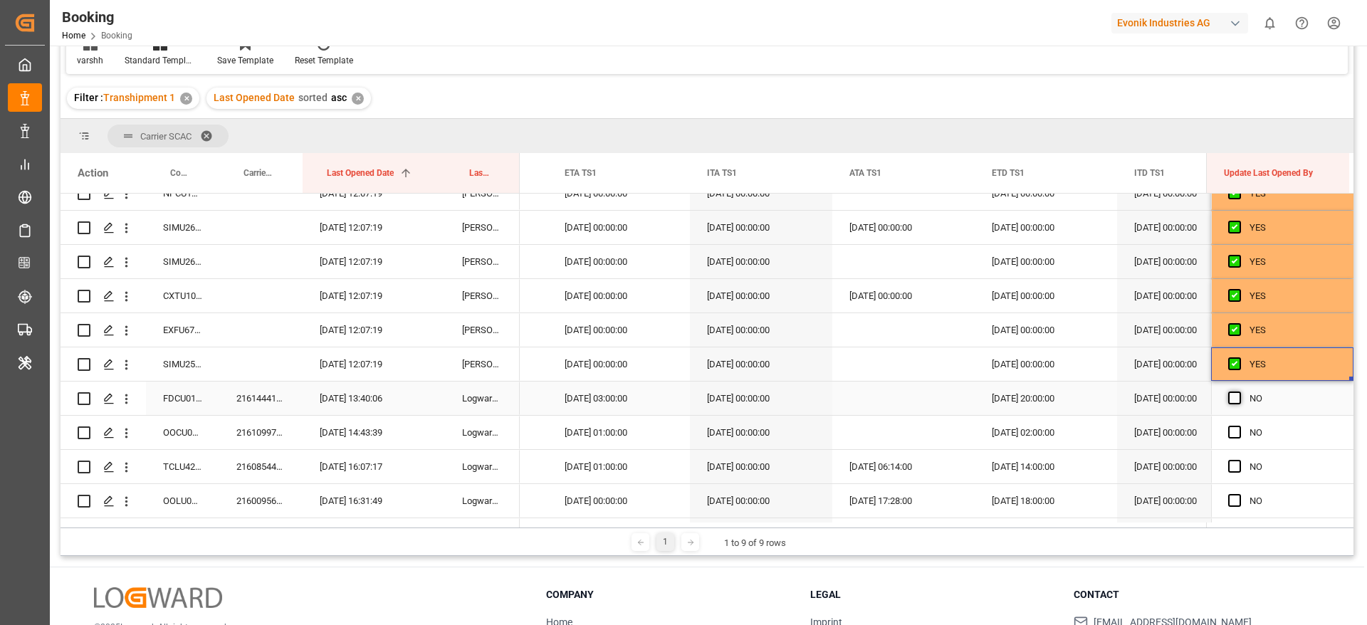
click at [1233, 392] on span "Press SPACE to select this row." at bounding box center [1235, 398] width 13 height 13
click at [1239, 392] on input "Press SPACE to select this row." at bounding box center [1239, 392] width 0 height 0
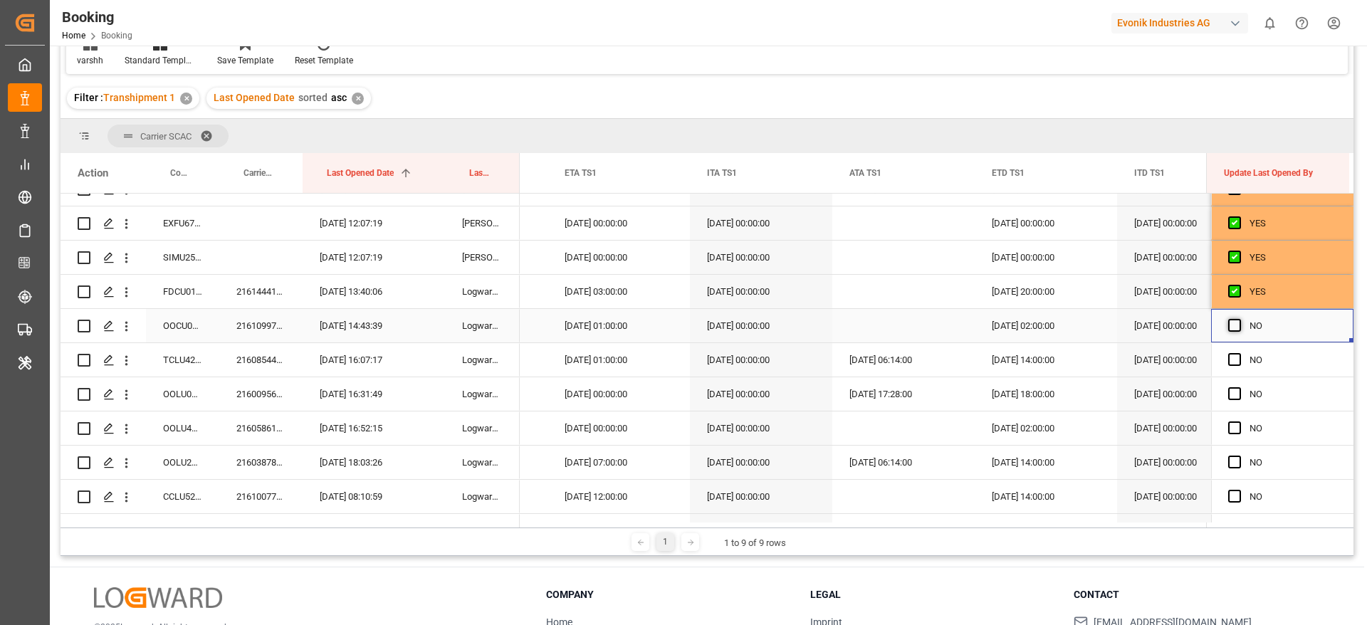
click at [1233, 328] on span "Press SPACE to select this row." at bounding box center [1235, 325] width 13 height 13
click at [1239, 319] on input "Press SPACE to select this row." at bounding box center [1239, 319] width 0 height 0
click at [1230, 361] on span "Press SPACE to select this row." at bounding box center [1235, 359] width 13 height 13
click at [1239, 353] on input "Press SPACE to select this row." at bounding box center [1239, 353] width 0 height 0
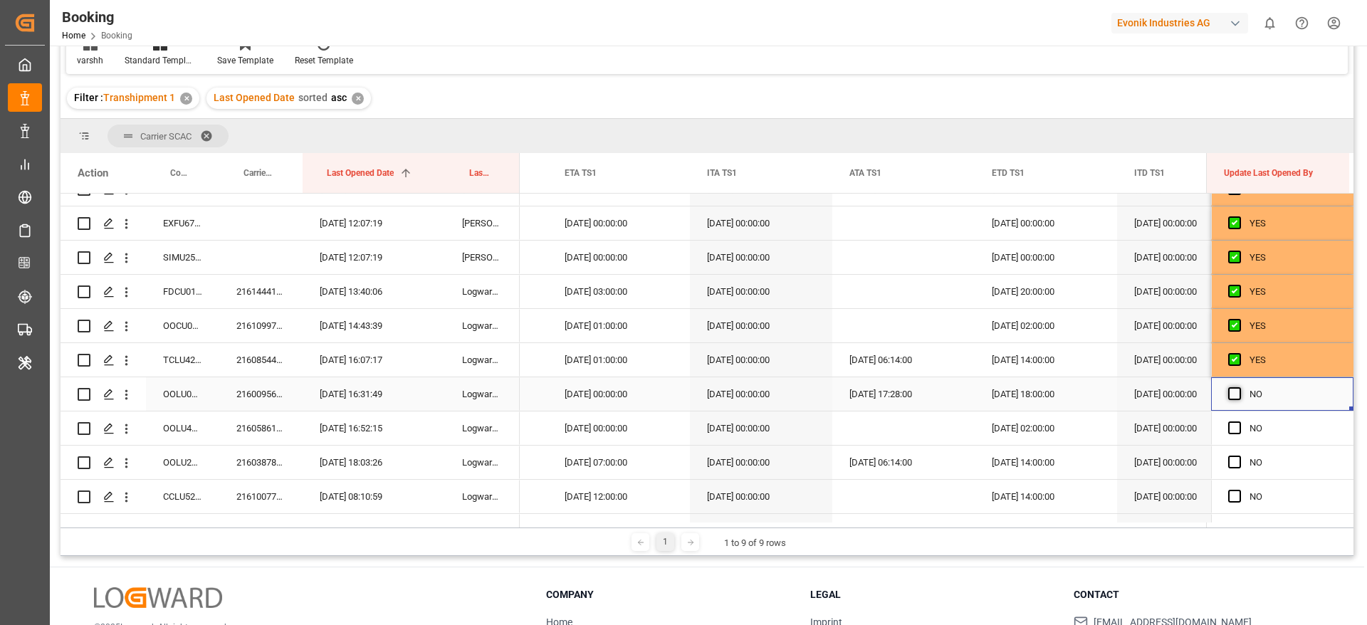
click at [1230, 387] on span "Press SPACE to select this row." at bounding box center [1235, 393] width 13 height 13
click at [1239, 387] on input "Press SPACE to select this row." at bounding box center [1239, 387] width 0 height 0
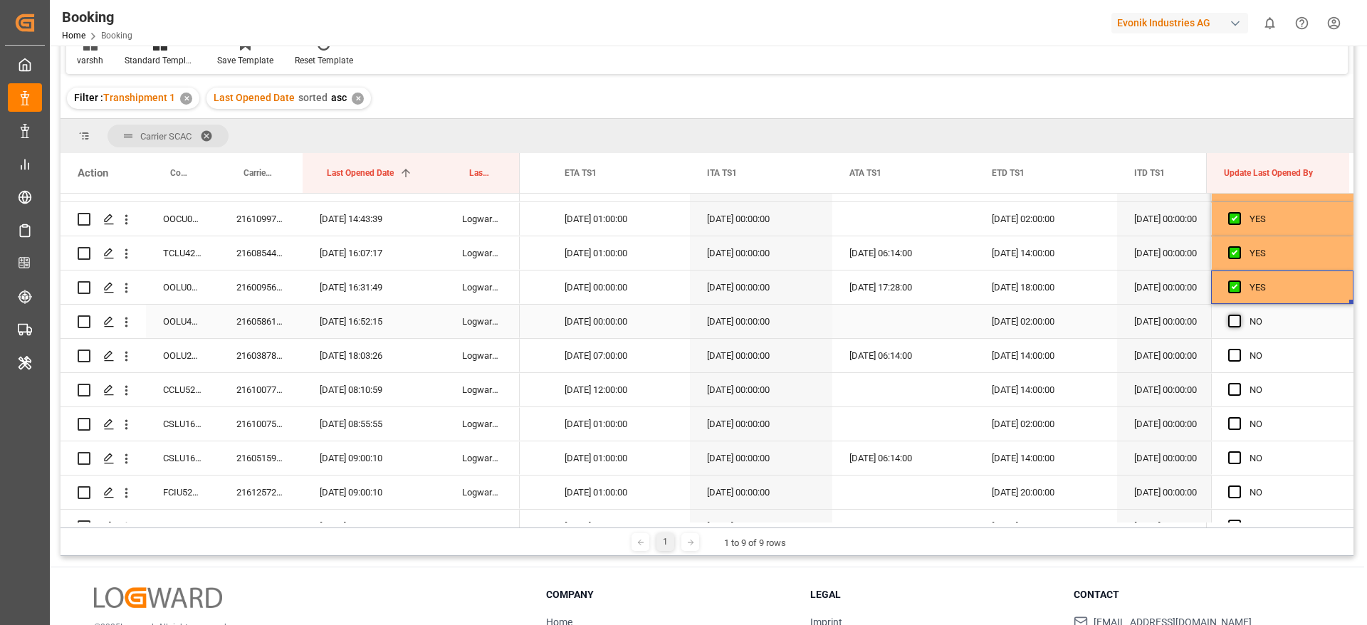
click at [1231, 318] on span "Press SPACE to select this row." at bounding box center [1235, 321] width 13 height 13
click at [1239, 315] on input "Press SPACE to select this row." at bounding box center [1239, 315] width 0 height 0
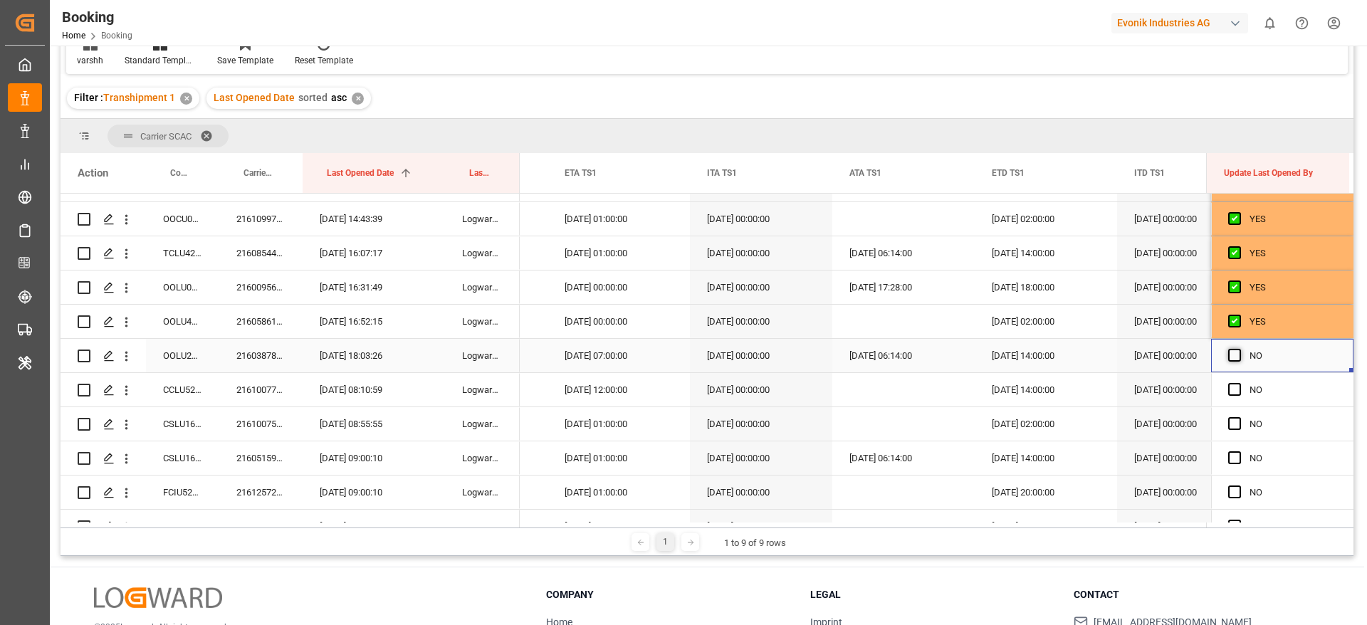
click at [1231, 356] on span "Press SPACE to select this row." at bounding box center [1235, 355] width 13 height 13
click at [1239, 349] on input "Press SPACE to select this row." at bounding box center [1239, 349] width 0 height 0
click at [1231, 385] on span "Press SPACE to select this row." at bounding box center [1235, 389] width 13 height 13
click at [1239, 383] on input "Press SPACE to select this row." at bounding box center [1239, 383] width 0 height 0
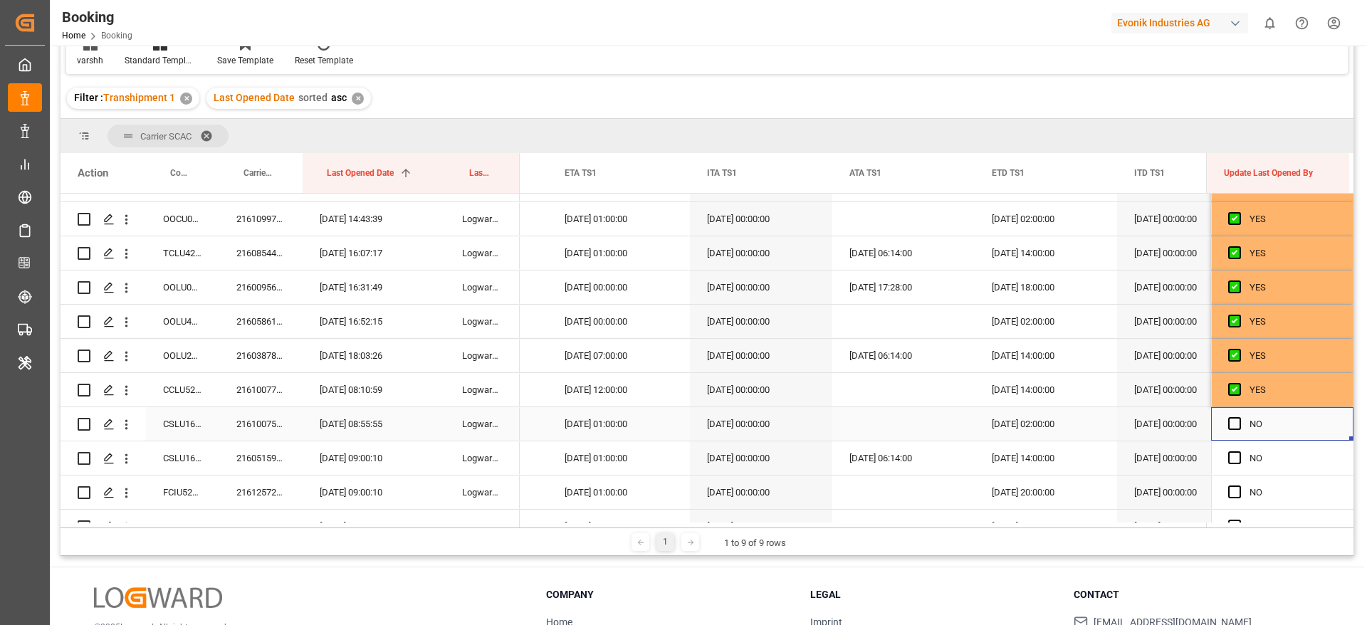
click at [1231, 416] on div "Press SPACE to select this row." at bounding box center [1239, 424] width 21 height 33
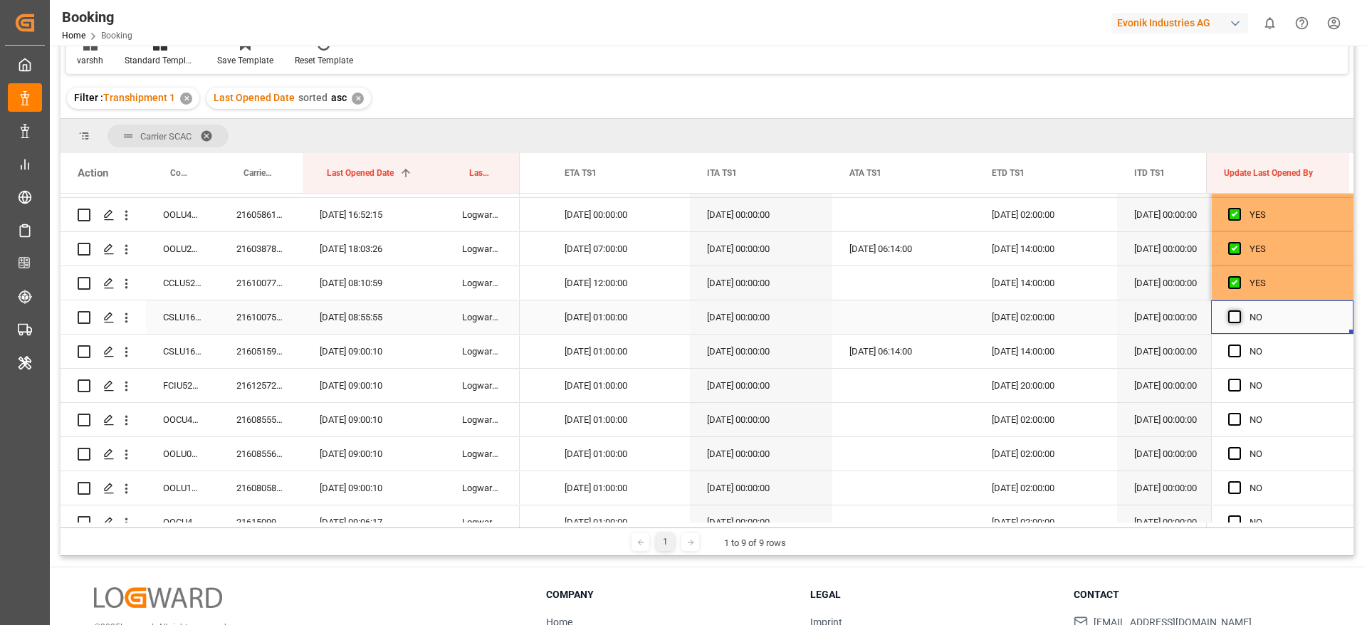
click at [1229, 320] on span "Press SPACE to select this row." at bounding box center [1235, 317] width 13 height 13
click at [1239, 311] on input "Press SPACE to select this row." at bounding box center [1239, 311] width 0 height 0
click at [1230, 350] on span "Press SPACE to select this row." at bounding box center [1235, 351] width 13 height 13
click at [1239, 345] on input "Press SPACE to select this row." at bounding box center [1239, 345] width 0 height 0
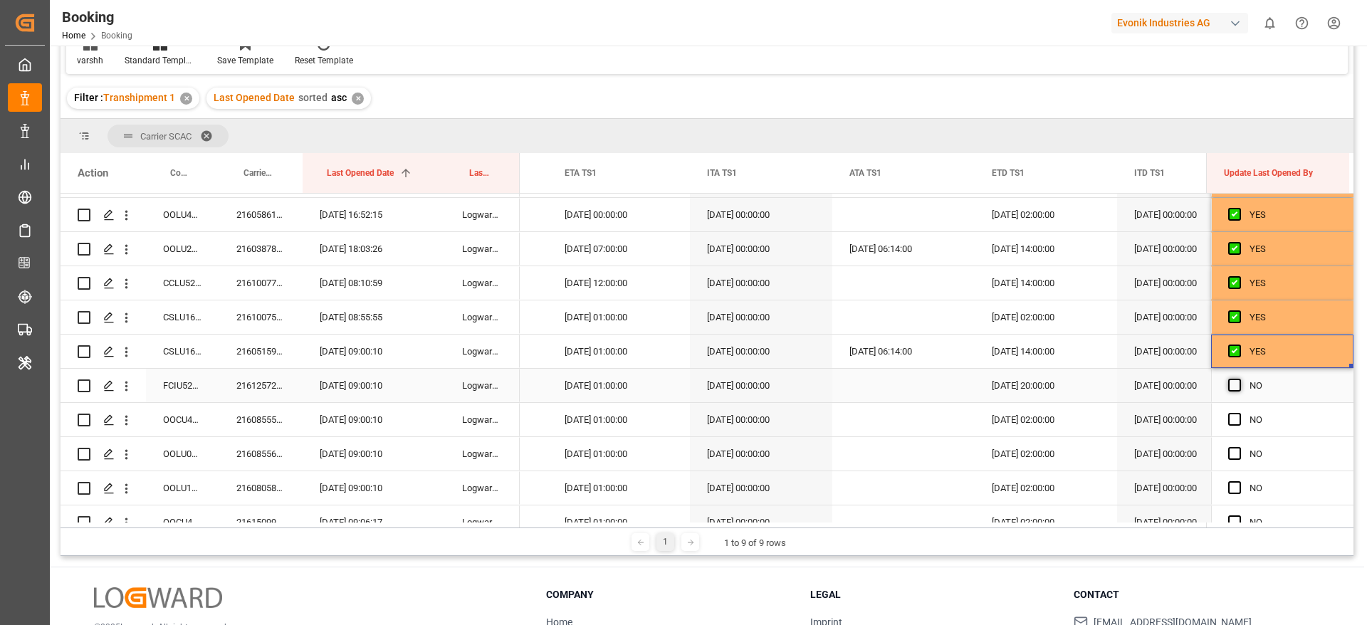
click at [1229, 379] on span "Press SPACE to select this row." at bounding box center [1235, 385] width 13 height 13
click at [1239, 379] on input "Press SPACE to select this row." at bounding box center [1239, 379] width 0 height 0
click at [1232, 424] on span "Press SPACE to select this row." at bounding box center [1235, 419] width 13 height 13
click at [1239, 413] on input "Press SPACE to select this row." at bounding box center [1239, 413] width 0 height 0
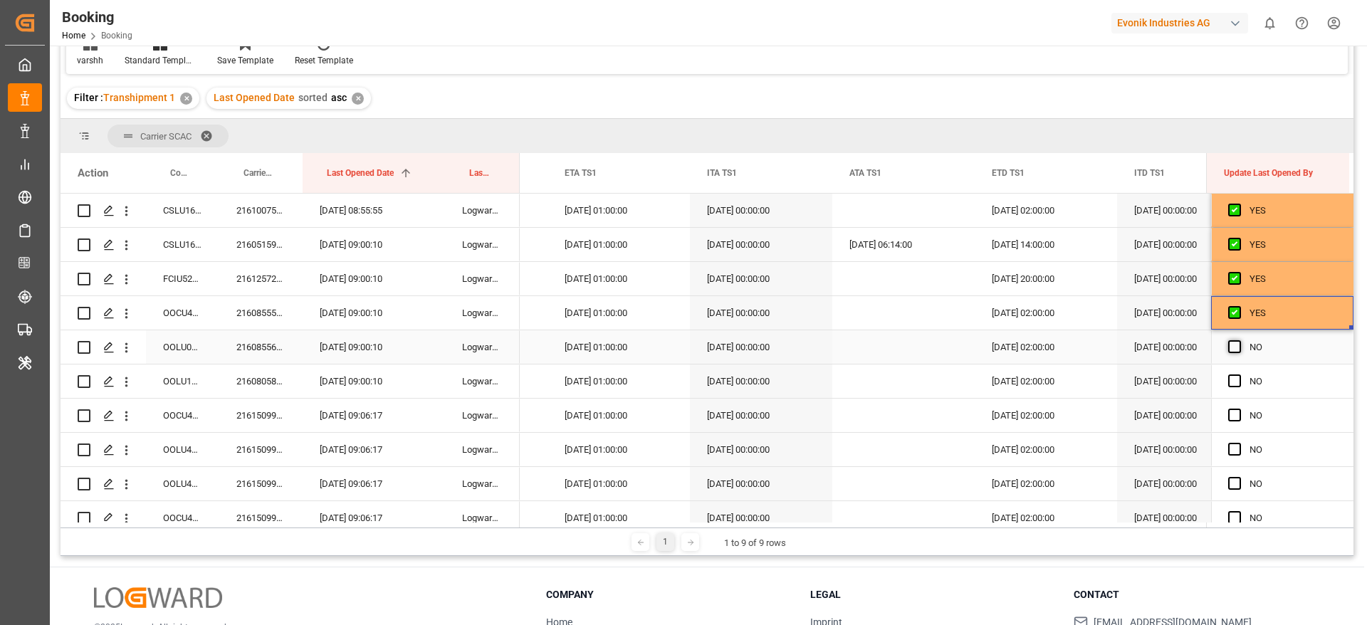
click at [1230, 352] on span "Press SPACE to select this row." at bounding box center [1235, 346] width 13 height 13
click at [1239, 340] on input "Press SPACE to select this row." at bounding box center [1239, 340] width 0 height 0
click at [1230, 382] on span "Press SPACE to select this row." at bounding box center [1235, 381] width 13 height 13
click at [1239, 375] on input "Press SPACE to select this row." at bounding box center [1239, 375] width 0 height 0
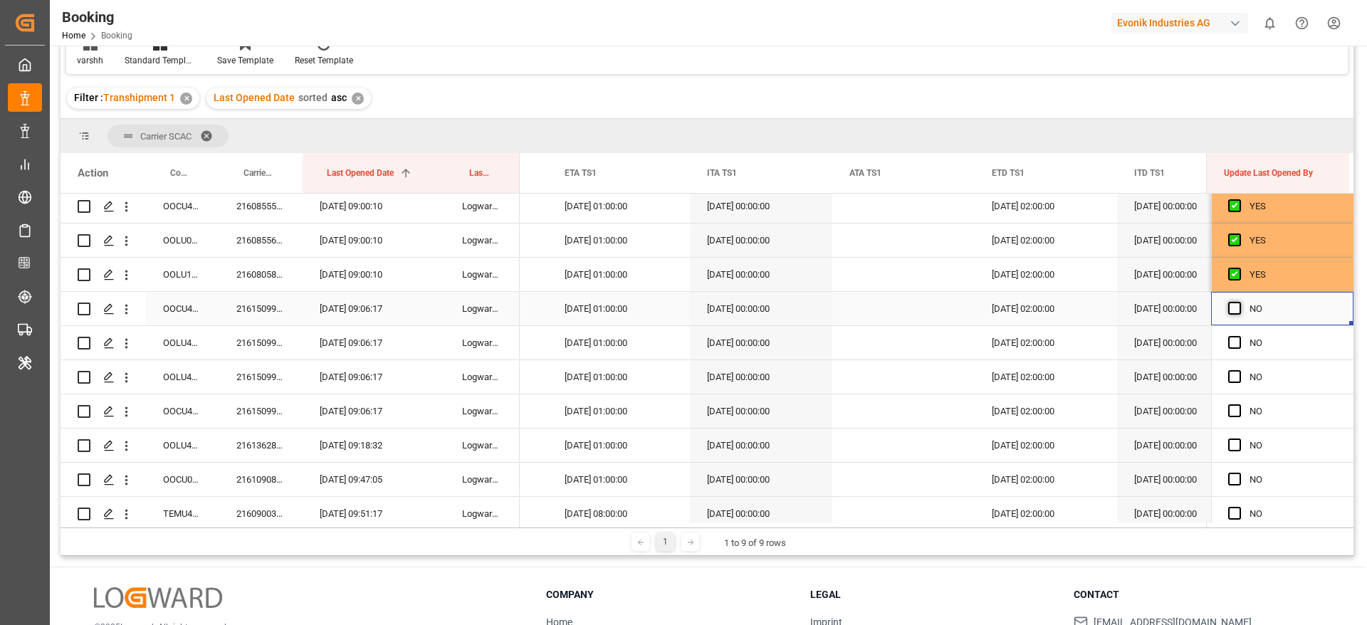
click at [1234, 310] on span "Press SPACE to select this row." at bounding box center [1235, 308] width 13 height 13
click at [1239, 302] on input "Press SPACE to select this row." at bounding box center [1239, 302] width 0 height 0
click at [1232, 337] on span "Press SPACE to select this row." at bounding box center [1235, 342] width 13 height 13
click at [1239, 336] on input "Press SPACE to select this row." at bounding box center [1239, 336] width 0 height 0
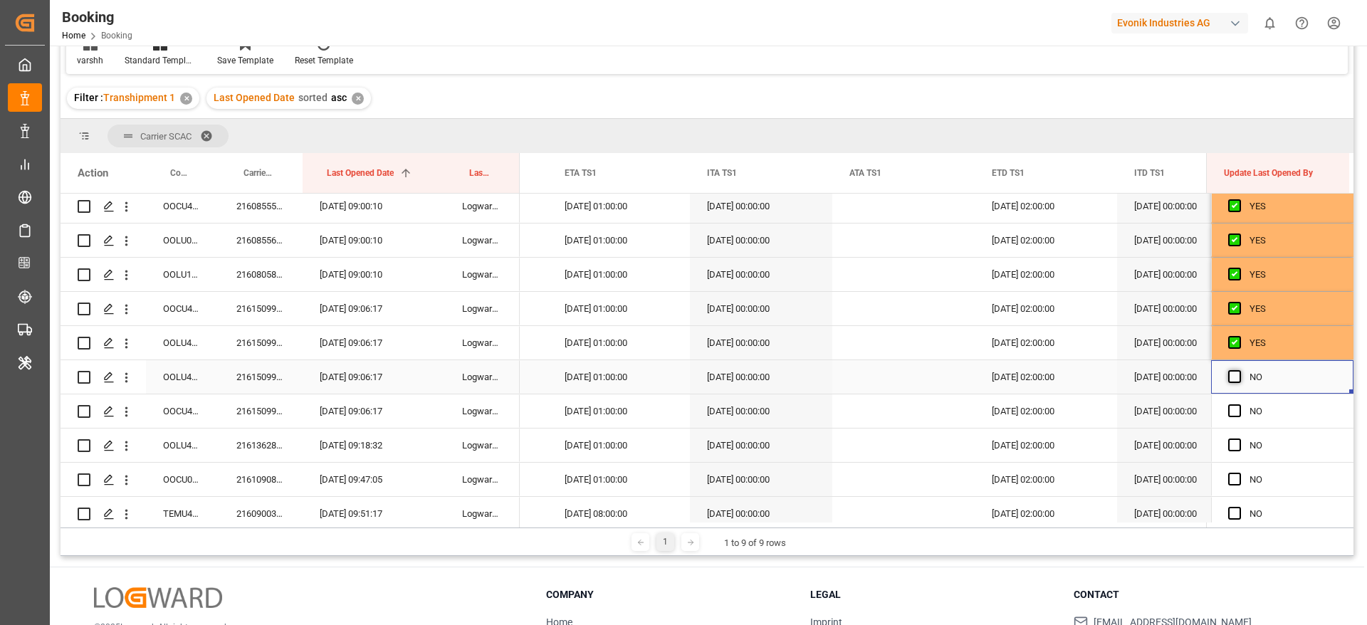
click at [1235, 373] on span "Press SPACE to select this row." at bounding box center [1235, 376] width 13 height 13
click at [1239, 370] on input "Press SPACE to select this row." at bounding box center [1239, 370] width 0 height 0
click at [1230, 417] on span "Press SPACE to select this row." at bounding box center [1235, 411] width 13 height 13
click at [1239, 405] on input "Press SPACE to select this row." at bounding box center [1239, 405] width 0 height 0
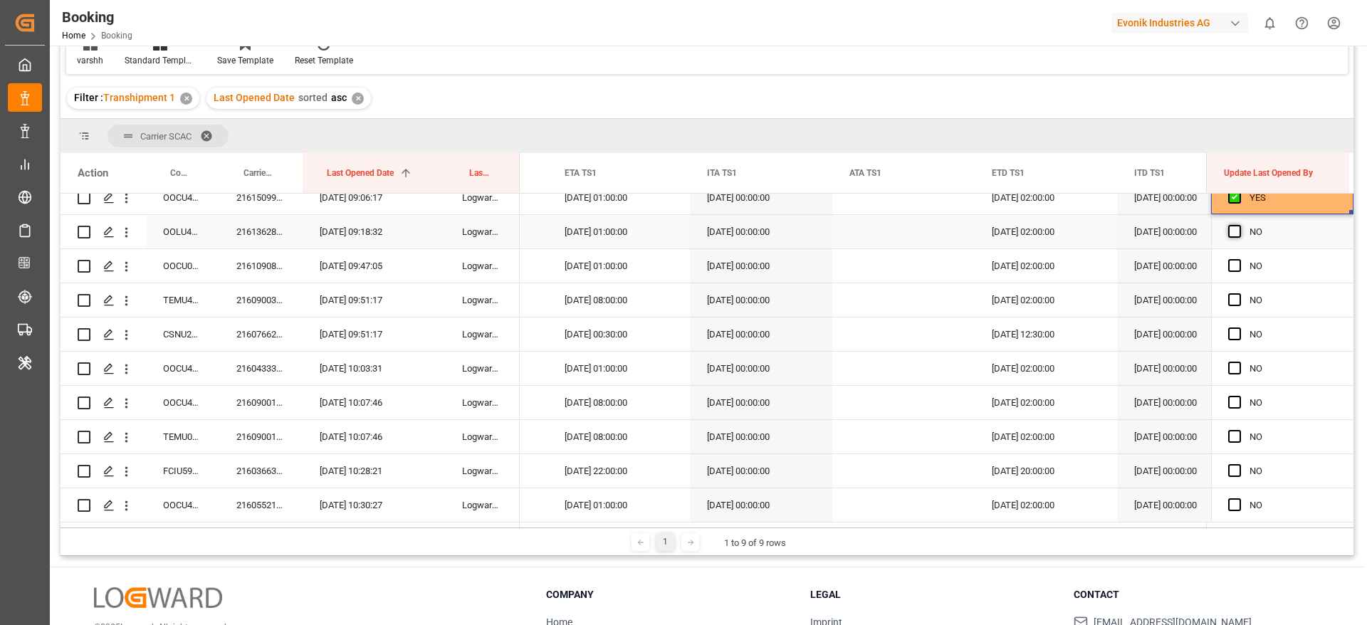
click at [1229, 237] on span "Press SPACE to select this row." at bounding box center [1235, 231] width 13 height 13
click at [1239, 225] on input "Press SPACE to select this row." at bounding box center [1239, 225] width 0 height 0
click at [1229, 264] on span "Press SPACE to select this row." at bounding box center [1235, 265] width 13 height 13
click at [1239, 259] on input "Press SPACE to select this row." at bounding box center [1239, 259] width 0 height 0
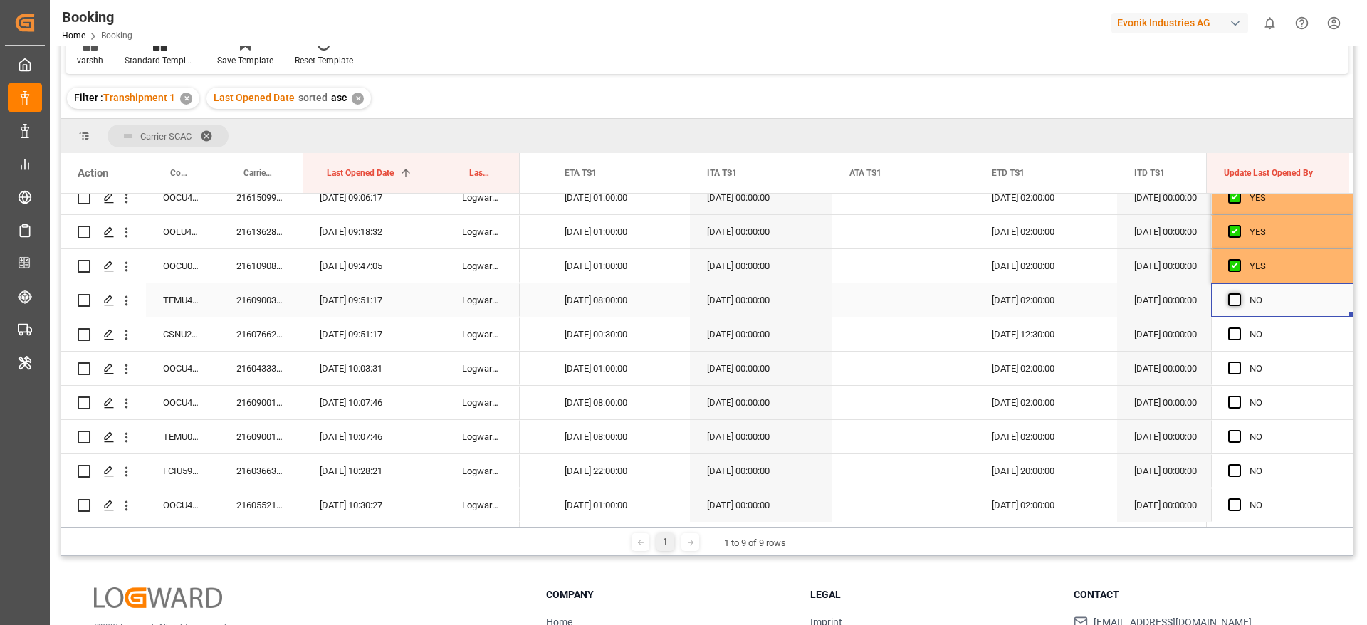
click at [1229, 296] on span "Press SPACE to select this row." at bounding box center [1235, 299] width 13 height 13
click at [1239, 293] on input "Press SPACE to select this row." at bounding box center [1239, 293] width 0 height 0
click at [1233, 339] on span "Press SPACE to select this row." at bounding box center [1235, 334] width 13 height 13
click at [1239, 328] on input "Press SPACE to select this row." at bounding box center [1239, 328] width 0 height 0
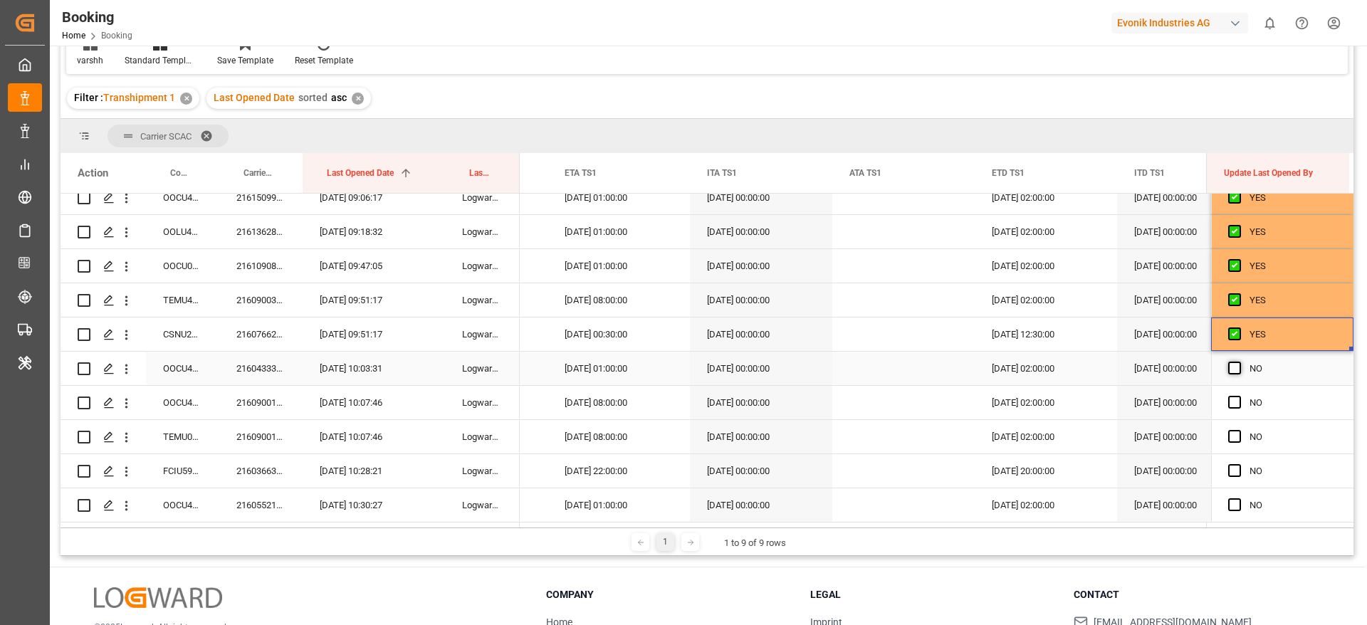
click at [1229, 370] on span "Press SPACE to select this row." at bounding box center [1235, 368] width 13 height 13
click at [1239, 362] on input "Press SPACE to select this row." at bounding box center [1239, 362] width 0 height 0
click at [1229, 402] on span "Press SPACE to select this row." at bounding box center [1235, 402] width 13 height 13
click at [1239, 396] on input "Press SPACE to select this row." at bounding box center [1239, 396] width 0 height 0
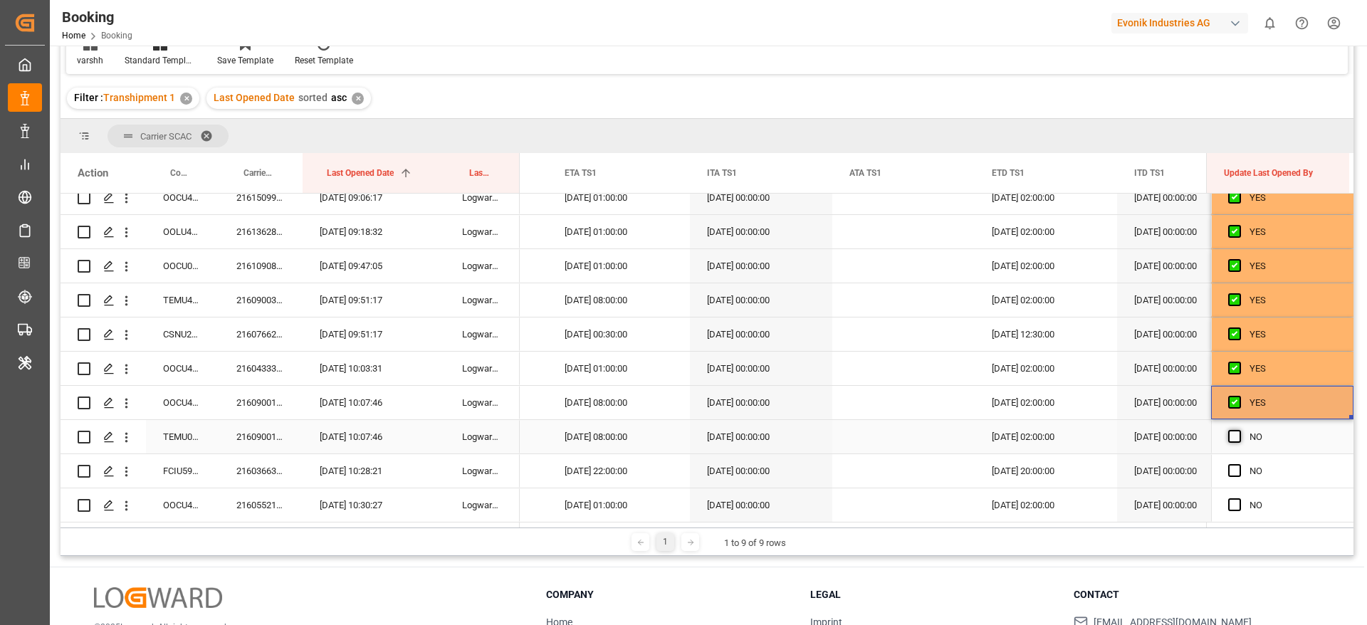
click at [1229, 437] on span "Press SPACE to select this row." at bounding box center [1235, 436] width 13 height 13
click at [1239, 430] on input "Press SPACE to select this row." at bounding box center [1239, 430] width 0 height 0
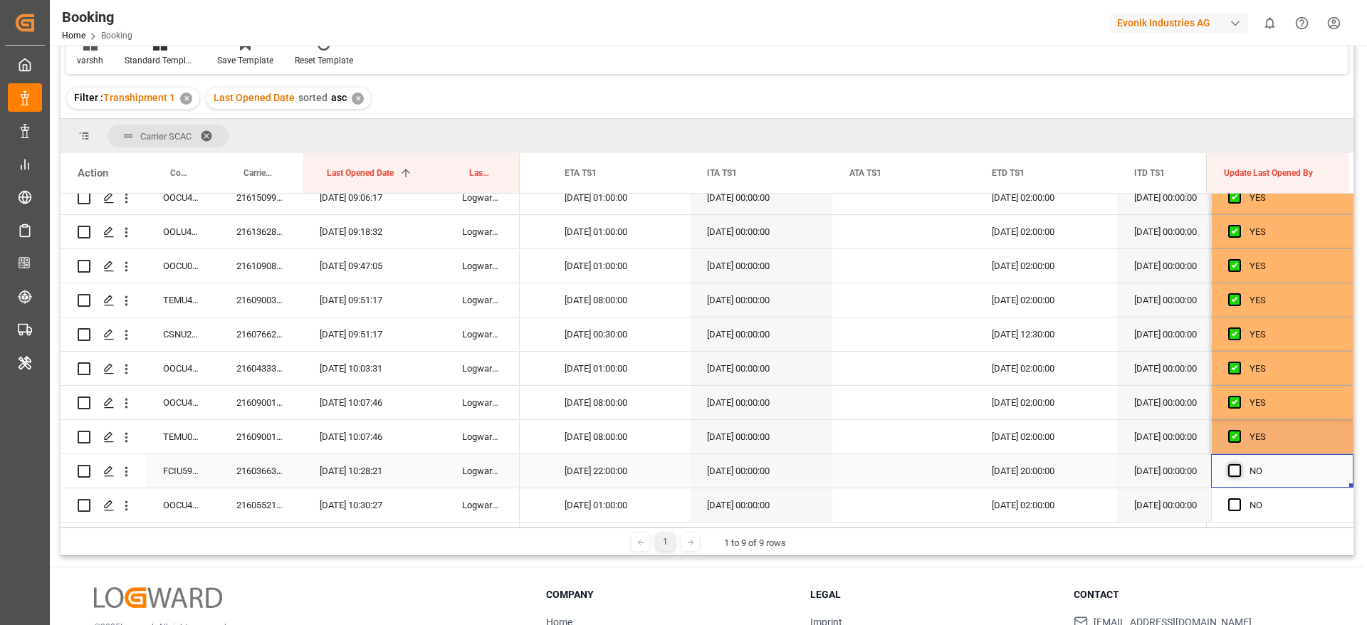
click at [1229, 469] on span "Press SPACE to select this row." at bounding box center [1235, 470] width 13 height 13
click at [1239, 464] on input "Press SPACE to select this row." at bounding box center [1239, 464] width 0 height 0
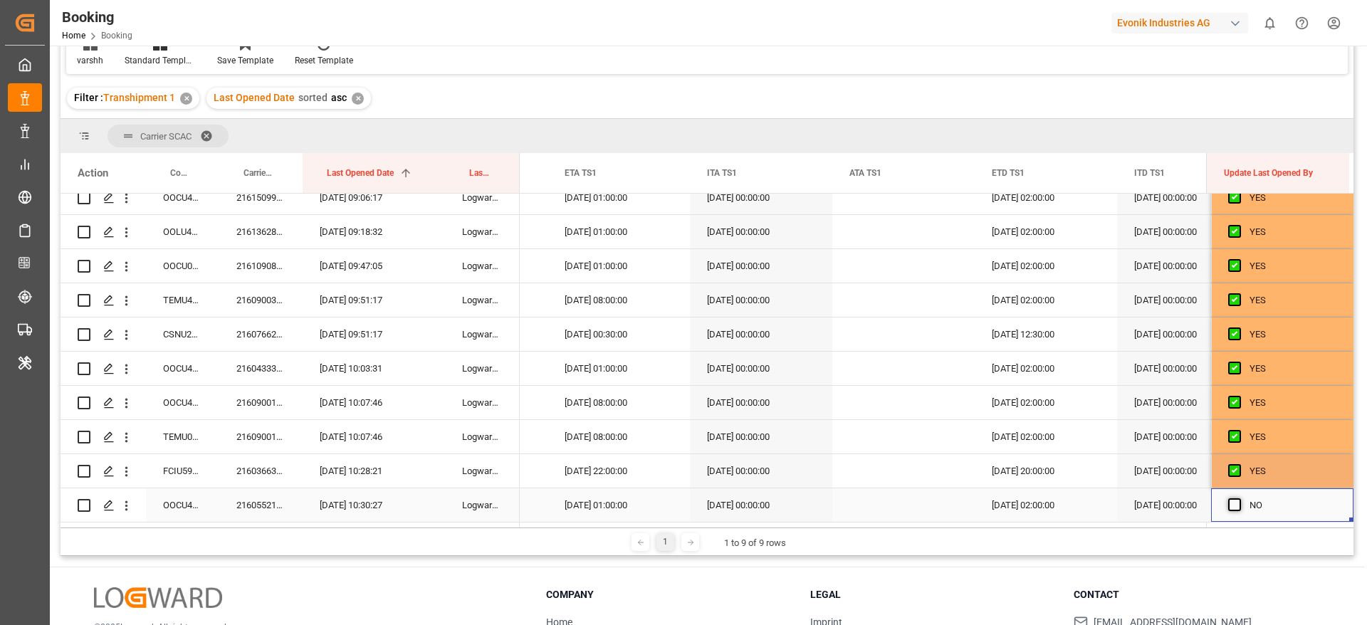
click at [1232, 501] on span "Press SPACE to select this row." at bounding box center [1235, 505] width 13 height 13
click at [1239, 499] on input "Press SPACE to select this row." at bounding box center [1239, 499] width 0 height 0
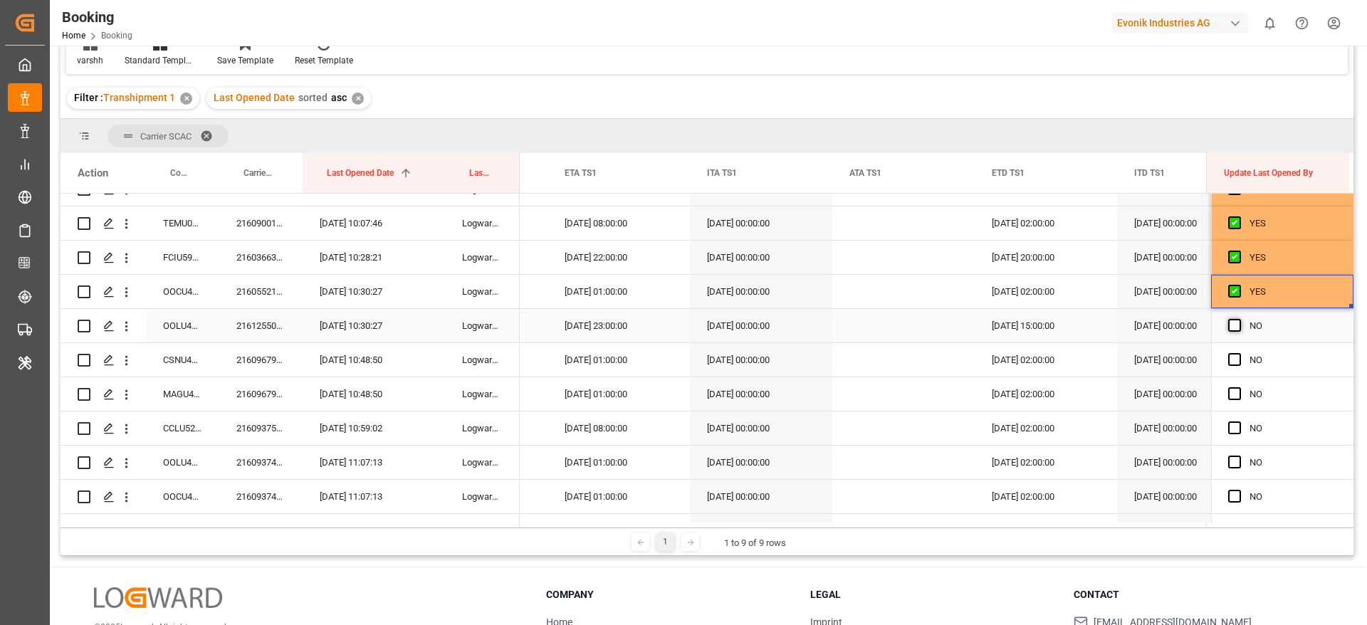
click at [1231, 322] on span "Press SPACE to select this row." at bounding box center [1235, 325] width 13 height 13
click at [1239, 319] on input "Press SPACE to select this row." at bounding box center [1239, 319] width 0 height 0
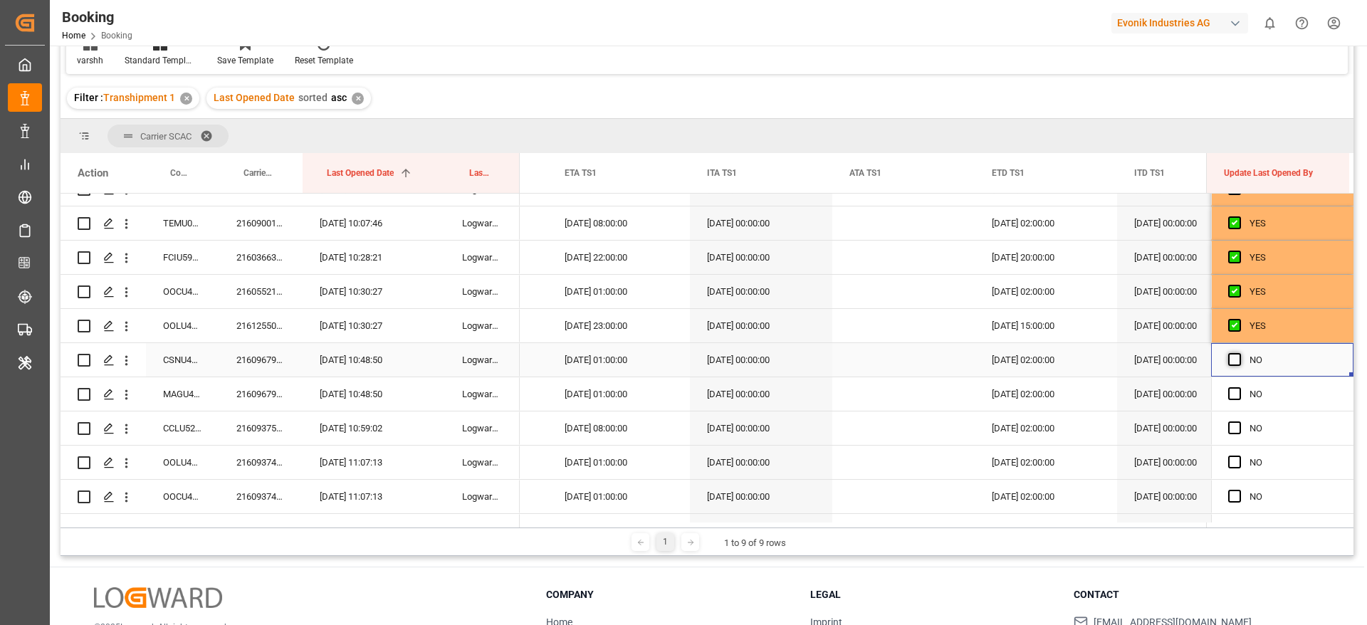
click at [1233, 361] on span "Press SPACE to select this row." at bounding box center [1235, 359] width 13 height 13
click at [1239, 353] on input "Press SPACE to select this row." at bounding box center [1239, 353] width 0 height 0
click at [1231, 391] on span "Press SPACE to select this row." at bounding box center [1235, 393] width 13 height 13
click at [1239, 387] on input "Press SPACE to select this row." at bounding box center [1239, 387] width 0 height 0
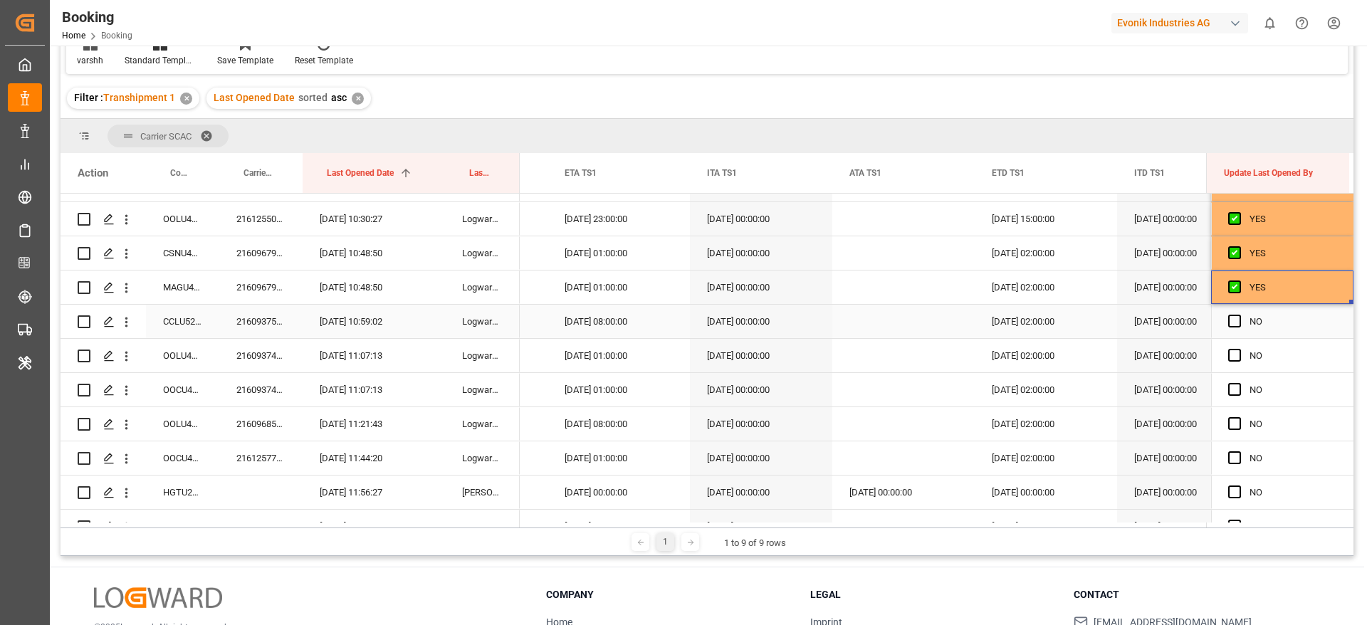
click at [1229, 311] on div "Press SPACE to select this row." at bounding box center [1239, 322] width 21 height 33
drag, startPoint x: 1226, startPoint y: 324, endPoint x: 1228, endPoint y: 336, distance: 12.3
click at [1229, 325] on span "Press SPACE to select this row." at bounding box center [1235, 321] width 13 height 13
click at [1239, 315] on input "Press SPACE to select this row." at bounding box center [1239, 315] width 0 height 0
click at [1236, 355] on span "Press SPACE to select this row." at bounding box center [1235, 355] width 13 height 13
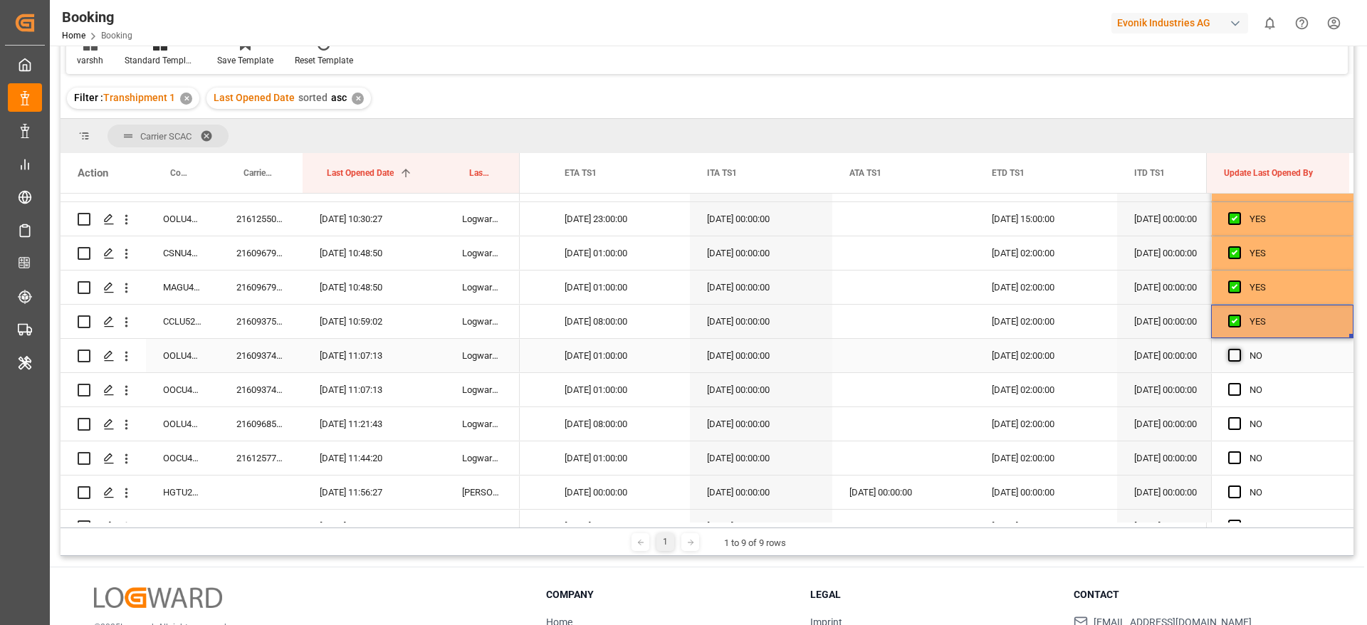
click at [1239, 349] on input "Press SPACE to select this row." at bounding box center [1239, 349] width 0 height 0
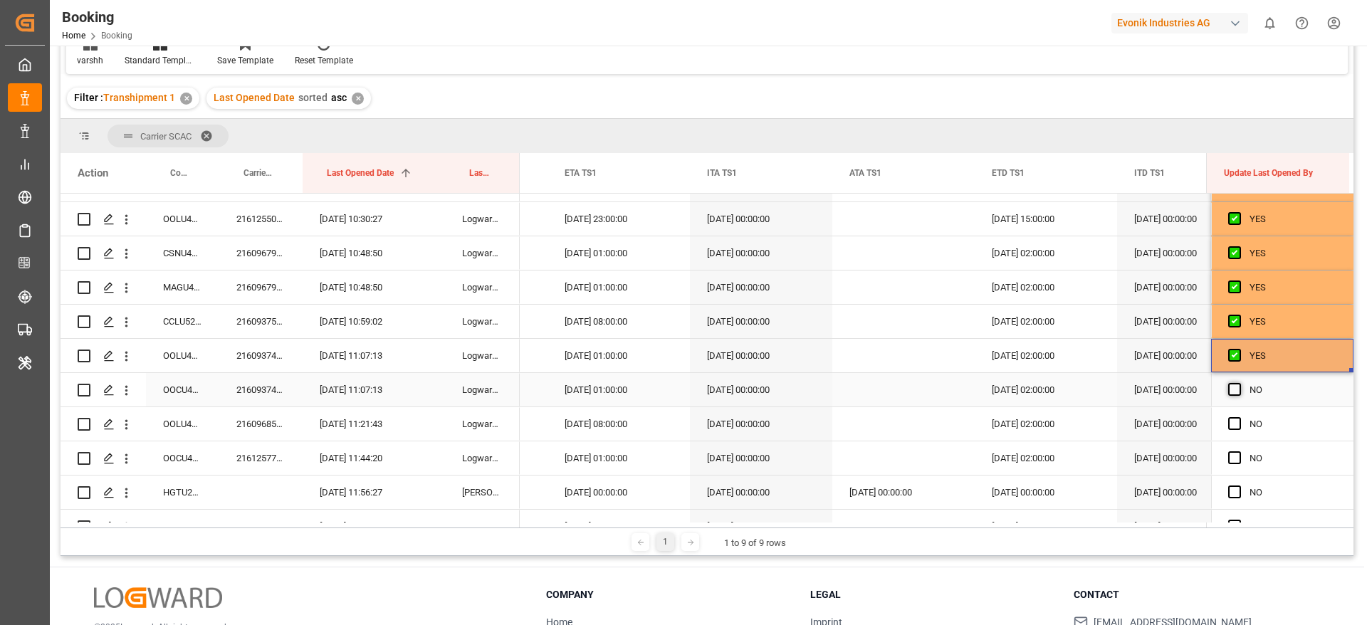
click at [1235, 389] on span "Press SPACE to select this row." at bounding box center [1235, 389] width 13 height 13
click at [1239, 383] on input "Press SPACE to select this row." at bounding box center [1239, 383] width 0 height 0
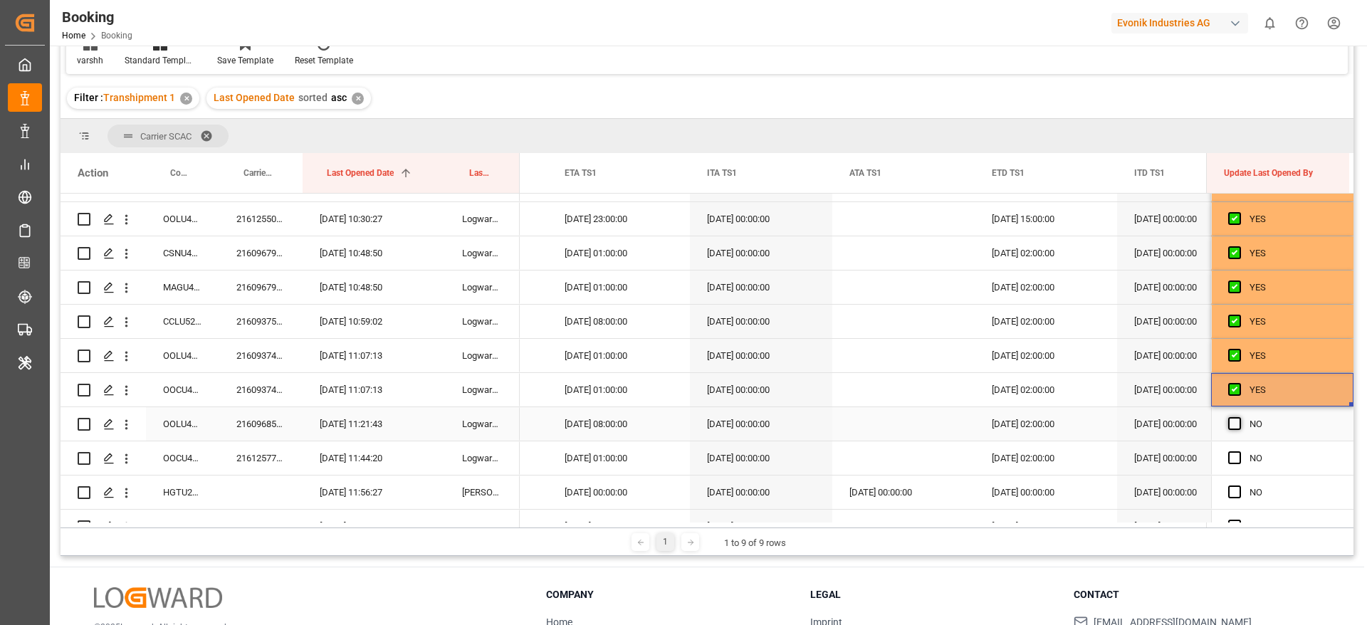
click at [1235, 422] on span "Press SPACE to select this row." at bounding box center [1235, 423] width 13 height 13
click at [1239, 417] on input "Press SPACE to select this row." at bounding box center [1239, 417] width 0 height 0
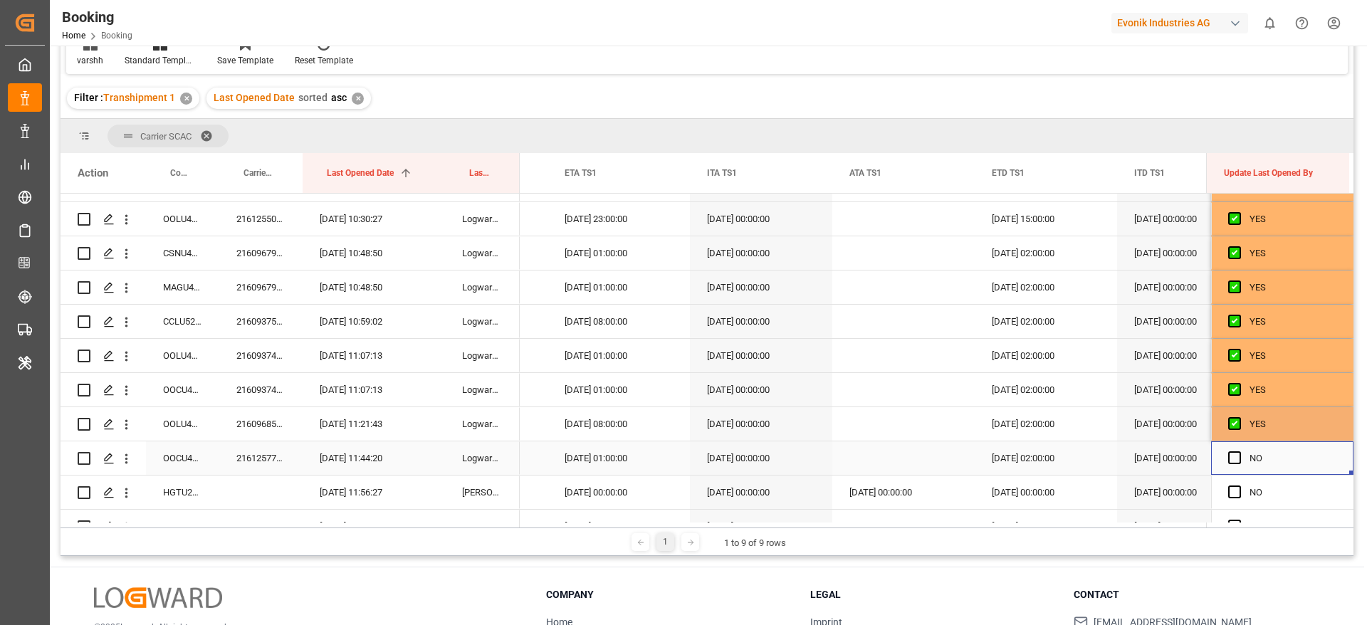
click at [1235, 450] on div "Press SPACE to select this row." at bounding box center [1239, 458] width 21 height 33
click at [1232, 489] on span "Press SPACE to select this row." at bounding box center [1235, 492] width 13 height 13
click at [1239, 486] on input "Press SPACE to select this row." at bounding box center [1239, 486] width 0 height 0
click at [1229, 453] on span "Press SPACE to select this row." at bounding box center [1235, 458] width 13 height 13
click at [1239, 452] on input "Press SPACE to select this row." at bounding box center [1239, 452] width 0 height 0
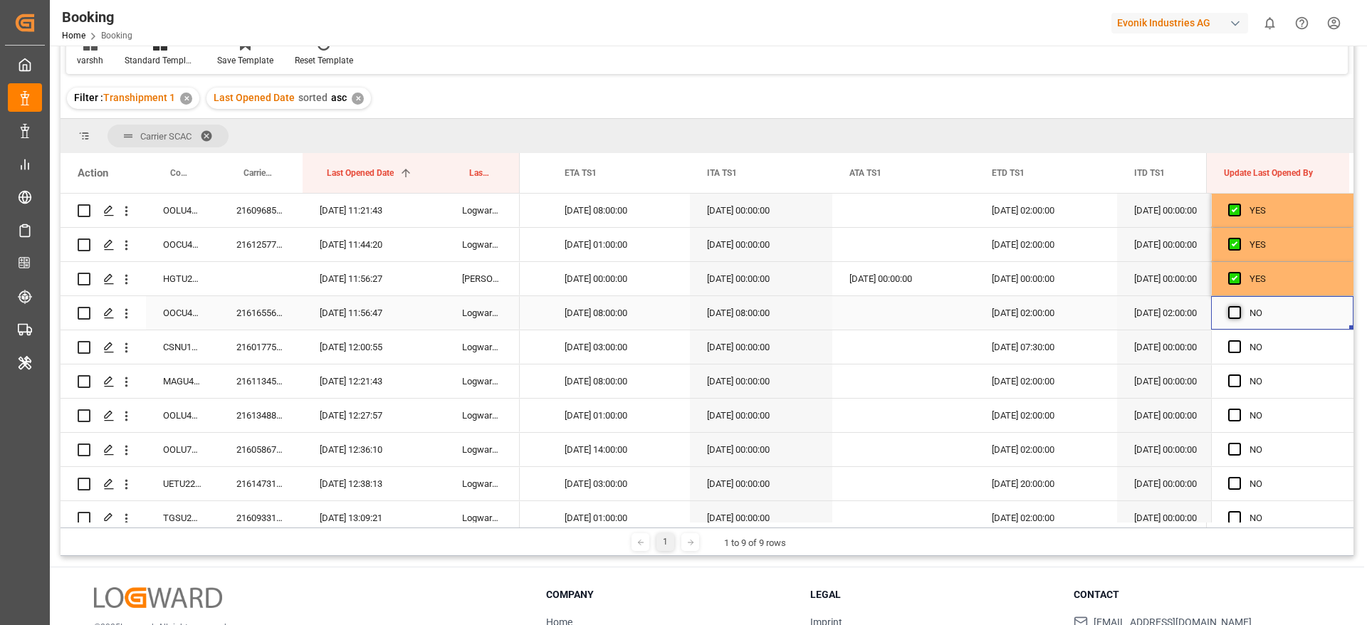
click at [1233, 310] on span "Press SPACE to select this row." at bounding box center [1235, 312] width 13 height 13
click at [1239, 306] on input "Press SPACE to select this row." at bounding box center [1239, 306] width 0 height 0
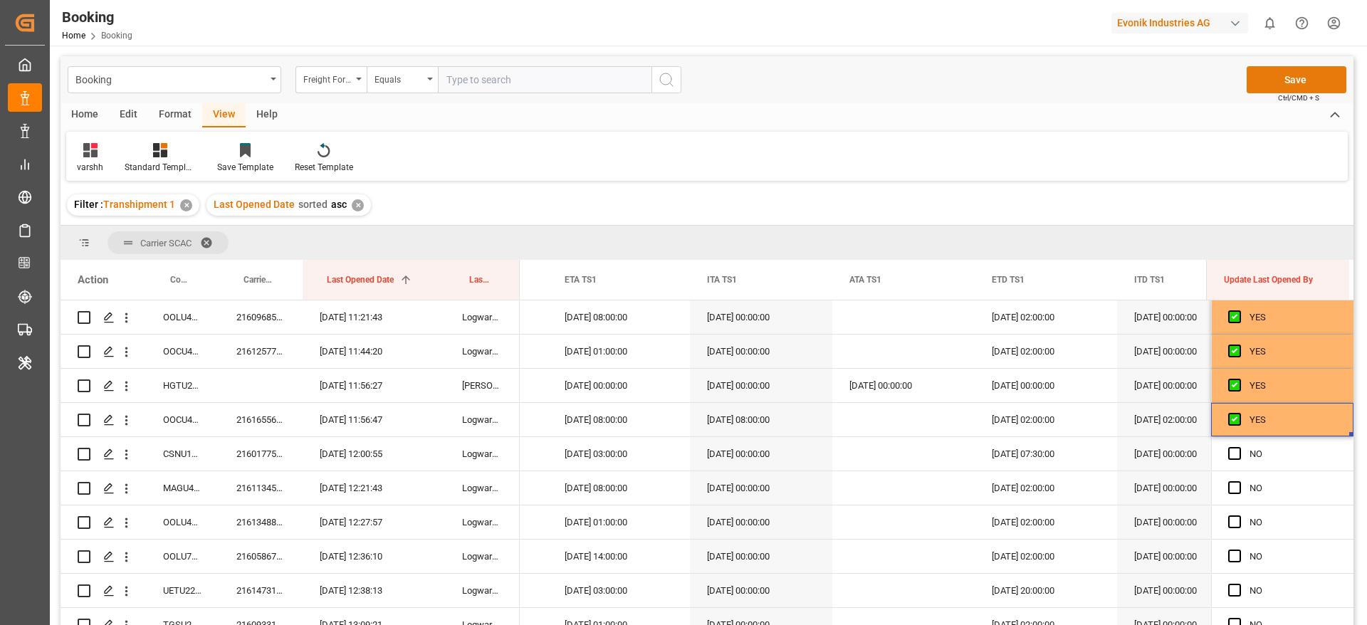
click at [1265, 76] on button "Save" at bounding box center [1297, 79] width 100 height 27
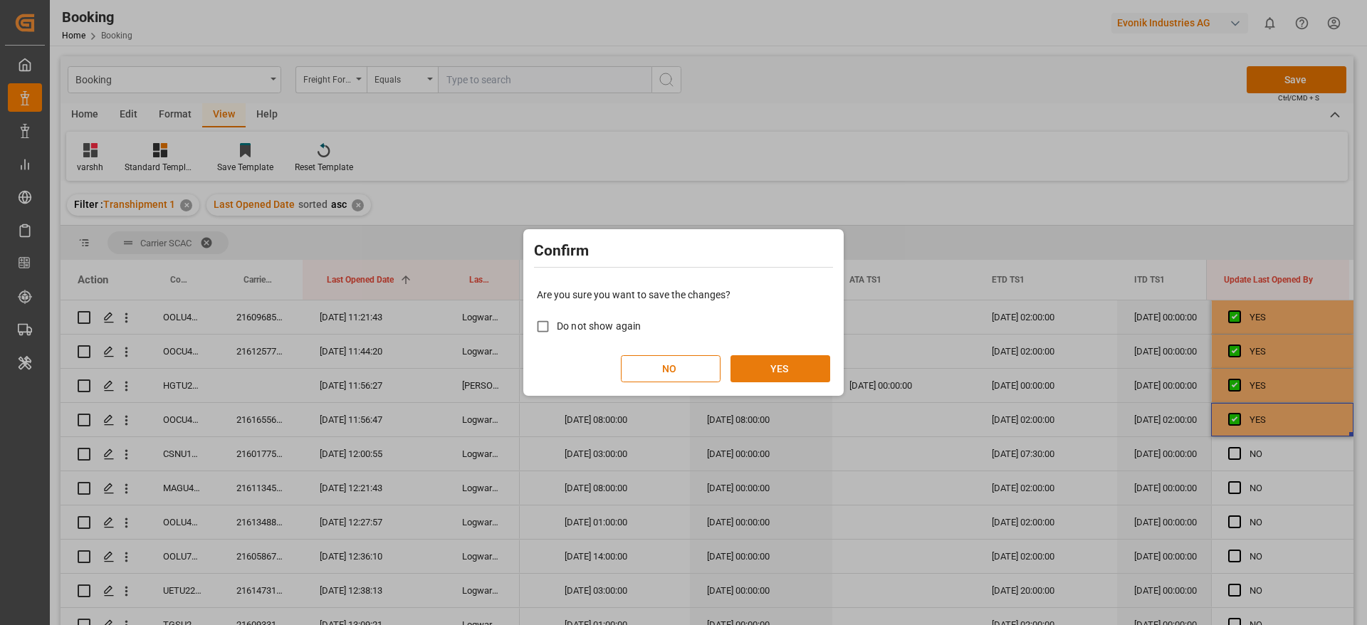
click at [781, 377] on button "YES" at bounding box center [781, 368] width 100 height 27
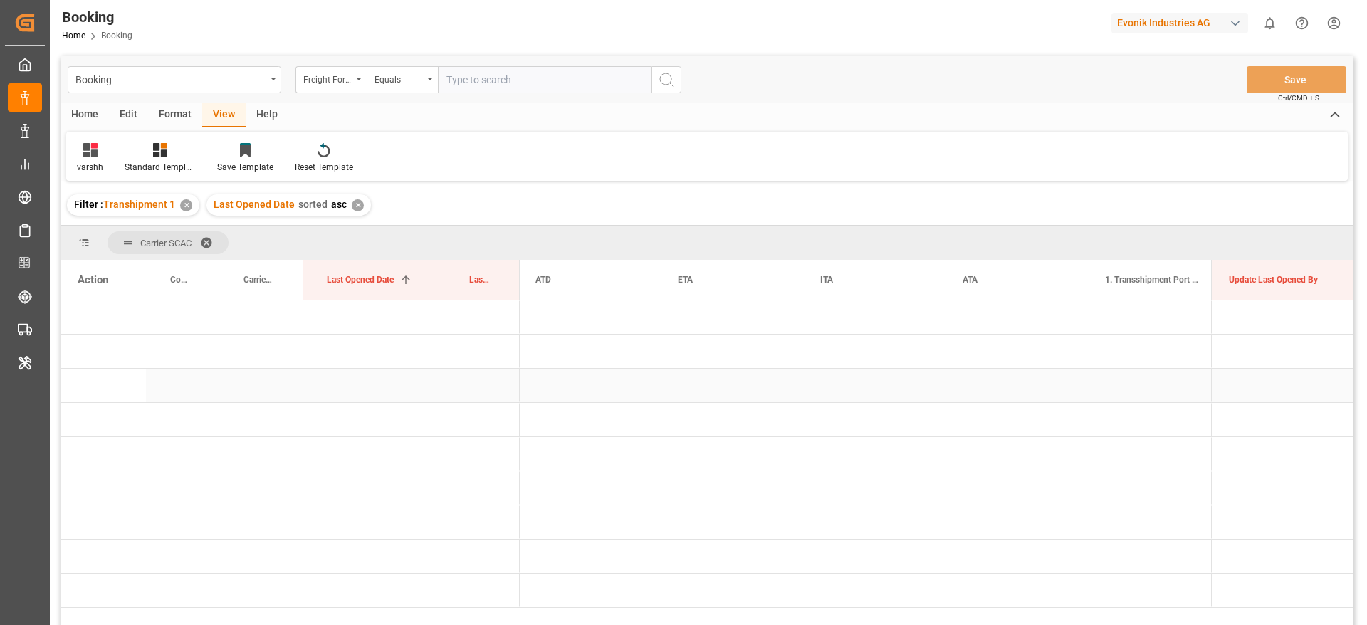
scroll to position [0, 1875]
